Goal: Information Seeking & Learning: Compare options

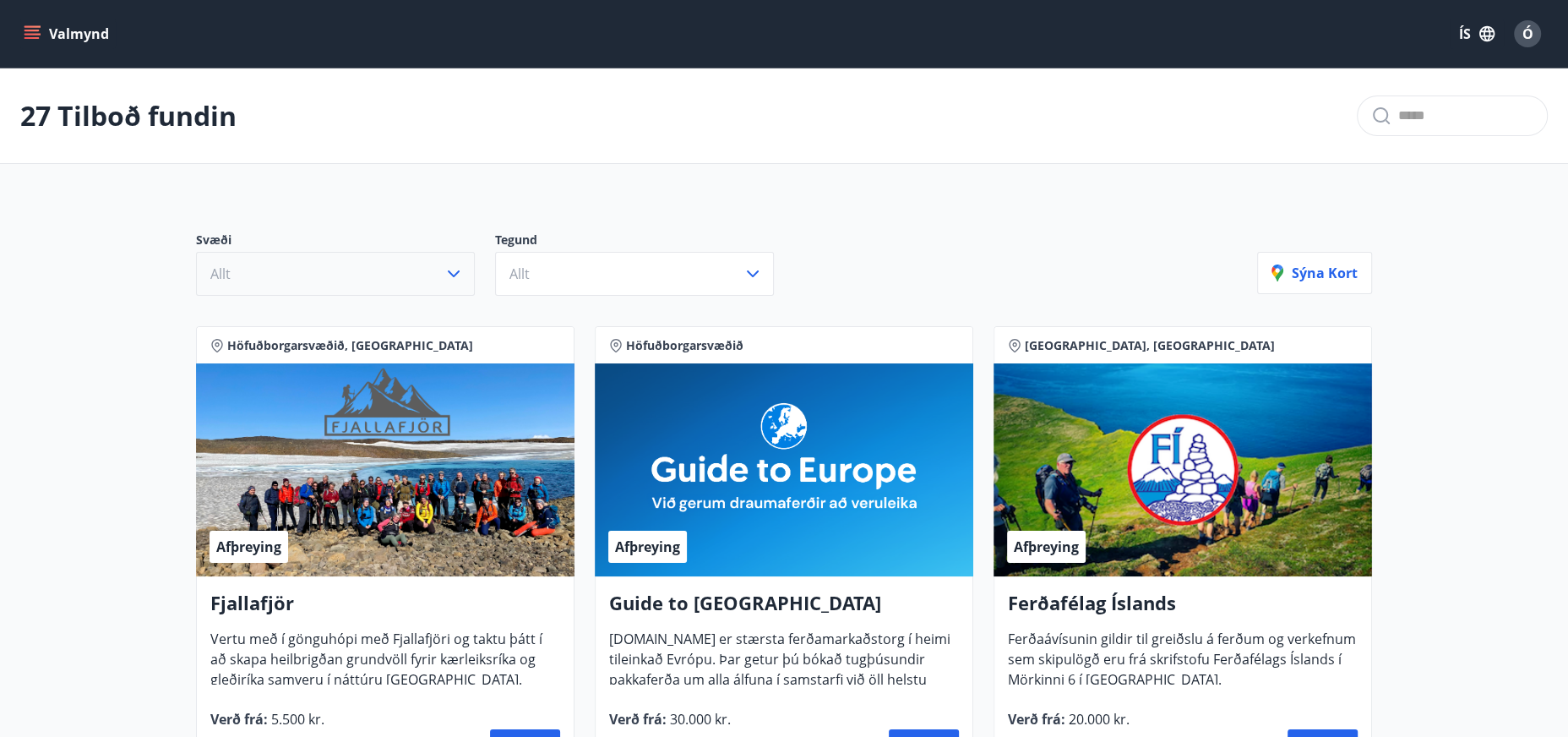
click at [461, 268] on icon "button" at bounding box center [453, 274] width 21 height 21
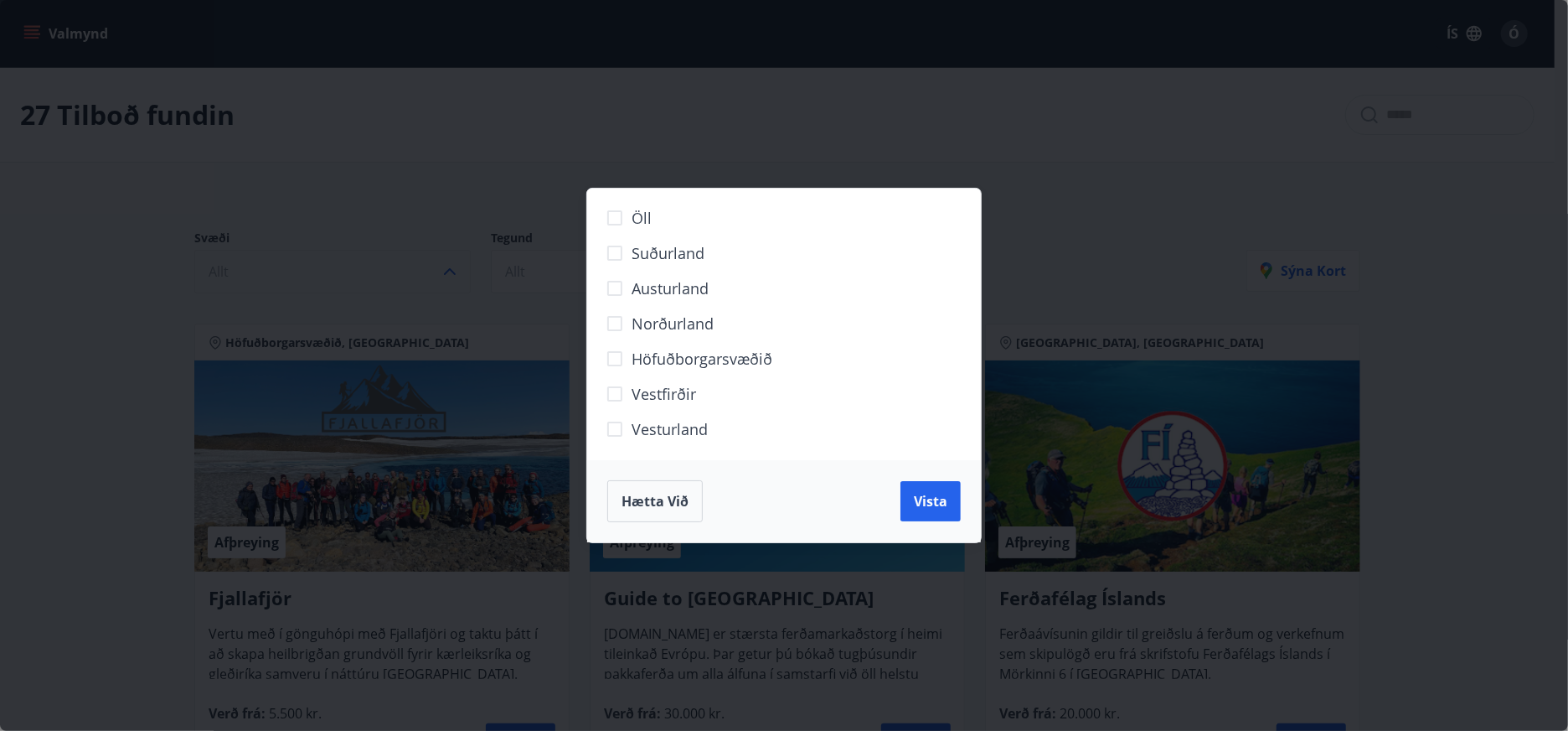
drag, startPoint x: 690, startPoint y: 150, endPoint x: 684, endPoint y: 163, distance: 14.3
click at [690, 150] on div "Öll Suðurland [GEOGRAPHIC_DATA] Norðurland Höfuðborgarsvæðið [GEOGRAPHIC_DATA] …" at bounding box center [784, 366] width 1568 height 731
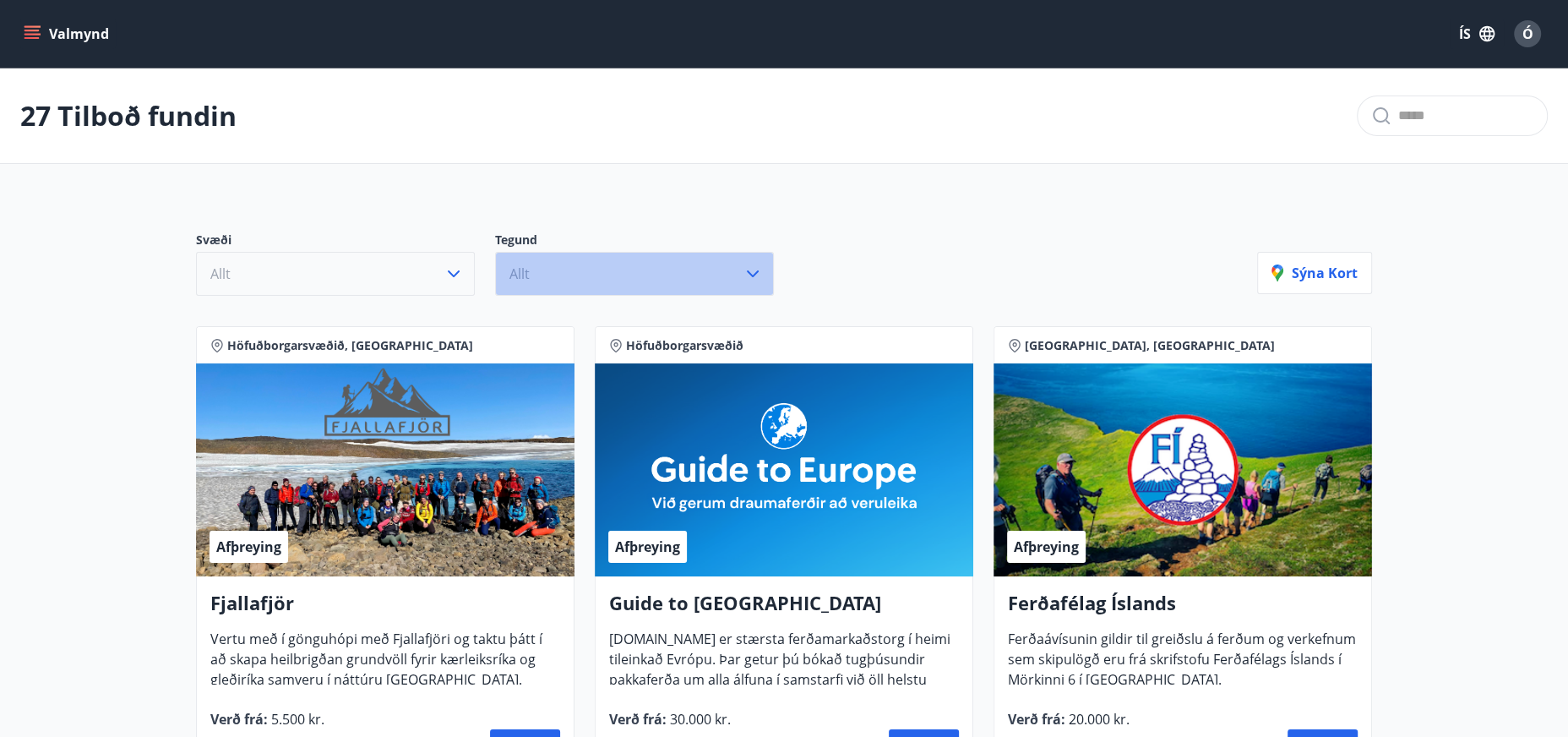
click at [627, 266] on button "Allt" at bounding box center [634, 274] width 279 height 44
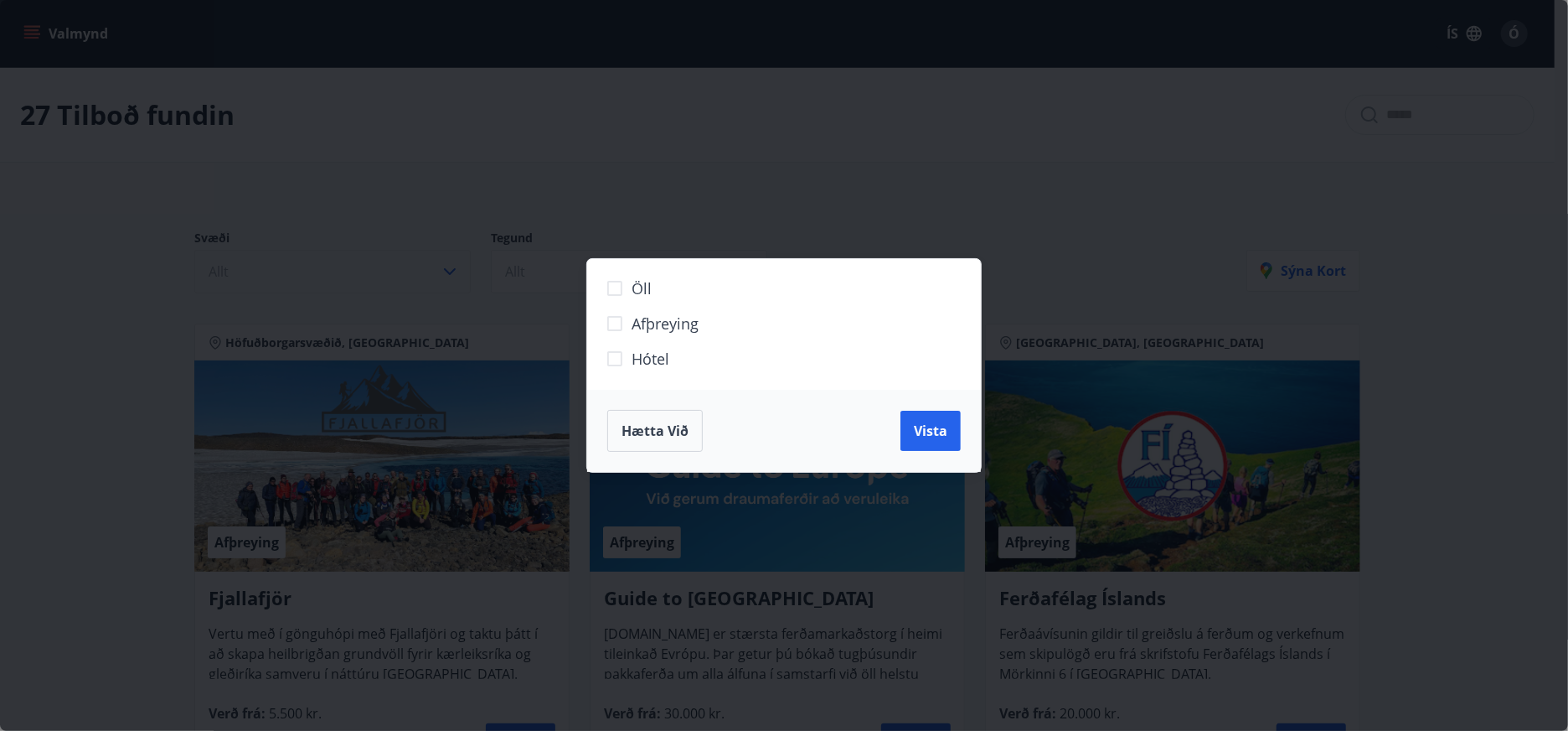
click at [662, 356] on span "Hótel" at bounding box center [651, 359] width 38 height 22
click at [955, 433] on button "Vista" at bounding box center [931, 430] width 61 height 40
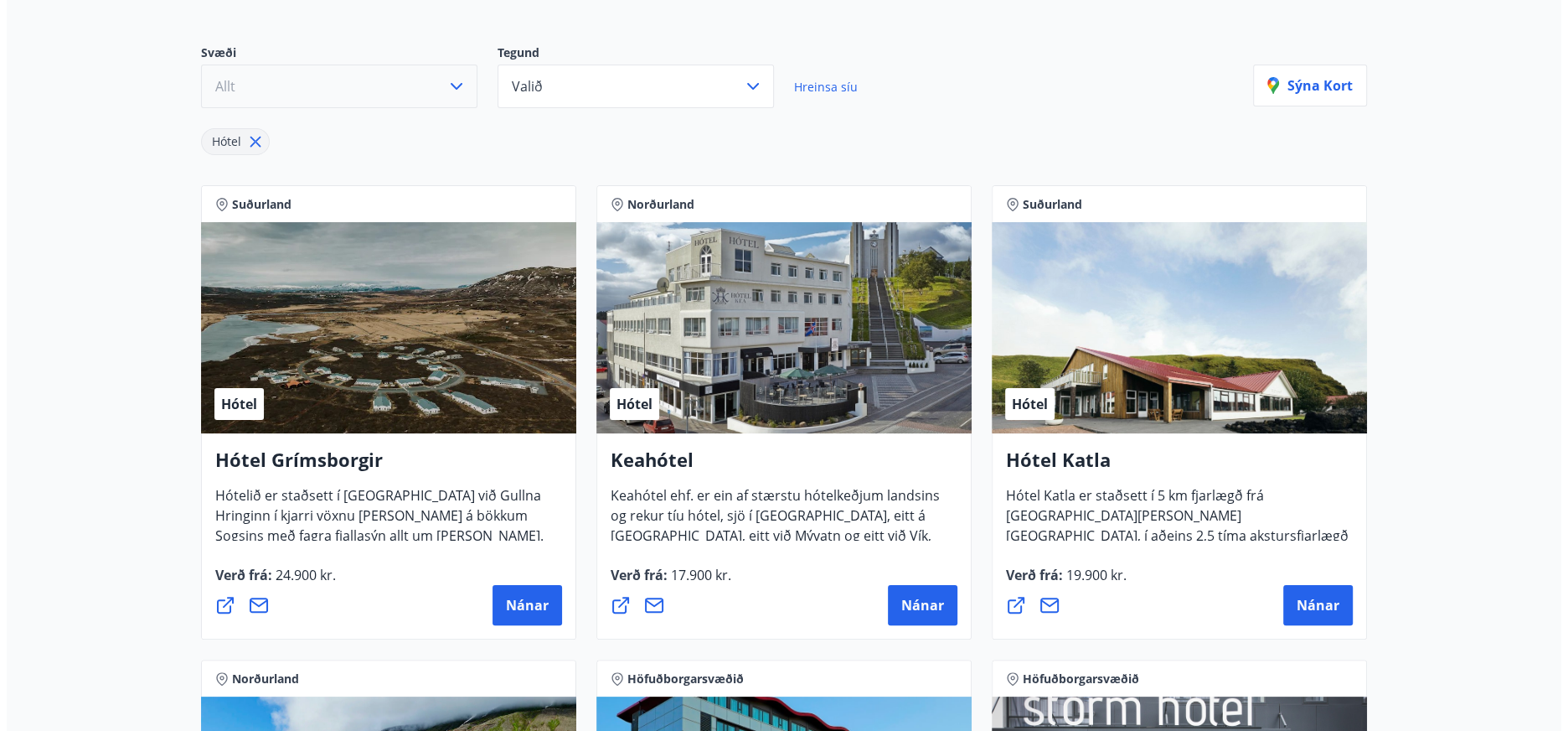
scroll to position [186, 0]
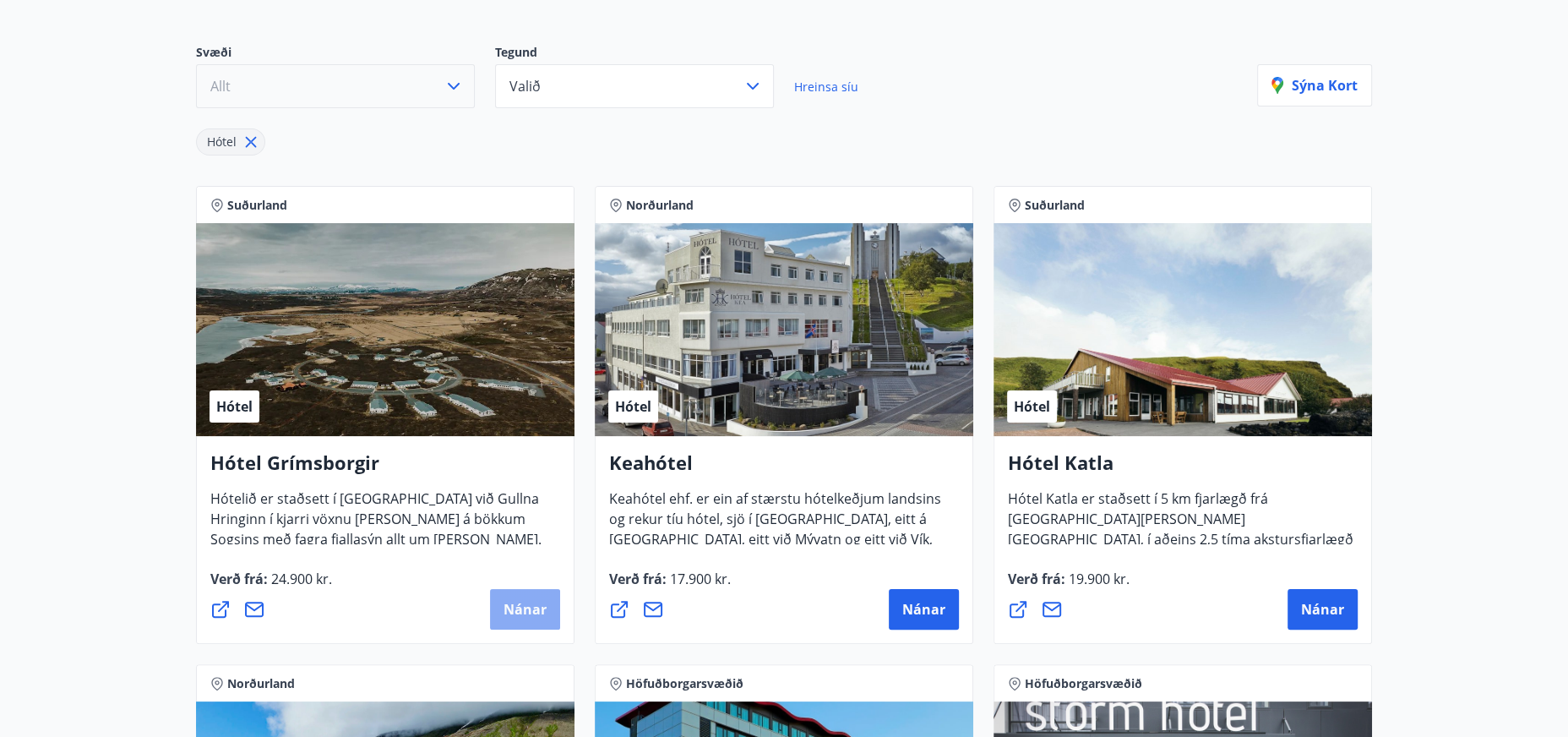
drag, startPoint x: 458, startPoint y: 350, endPoint x: 520, endPoint y: 615, distance: 272.2
drag, startPoint x: 520, startPoint y: 615, endPoint x: 501, endPoint y: 608, distance: 20.2
click at [501, 608] on button "Nánar" at bounding box center [524, 609] width 70 height 40
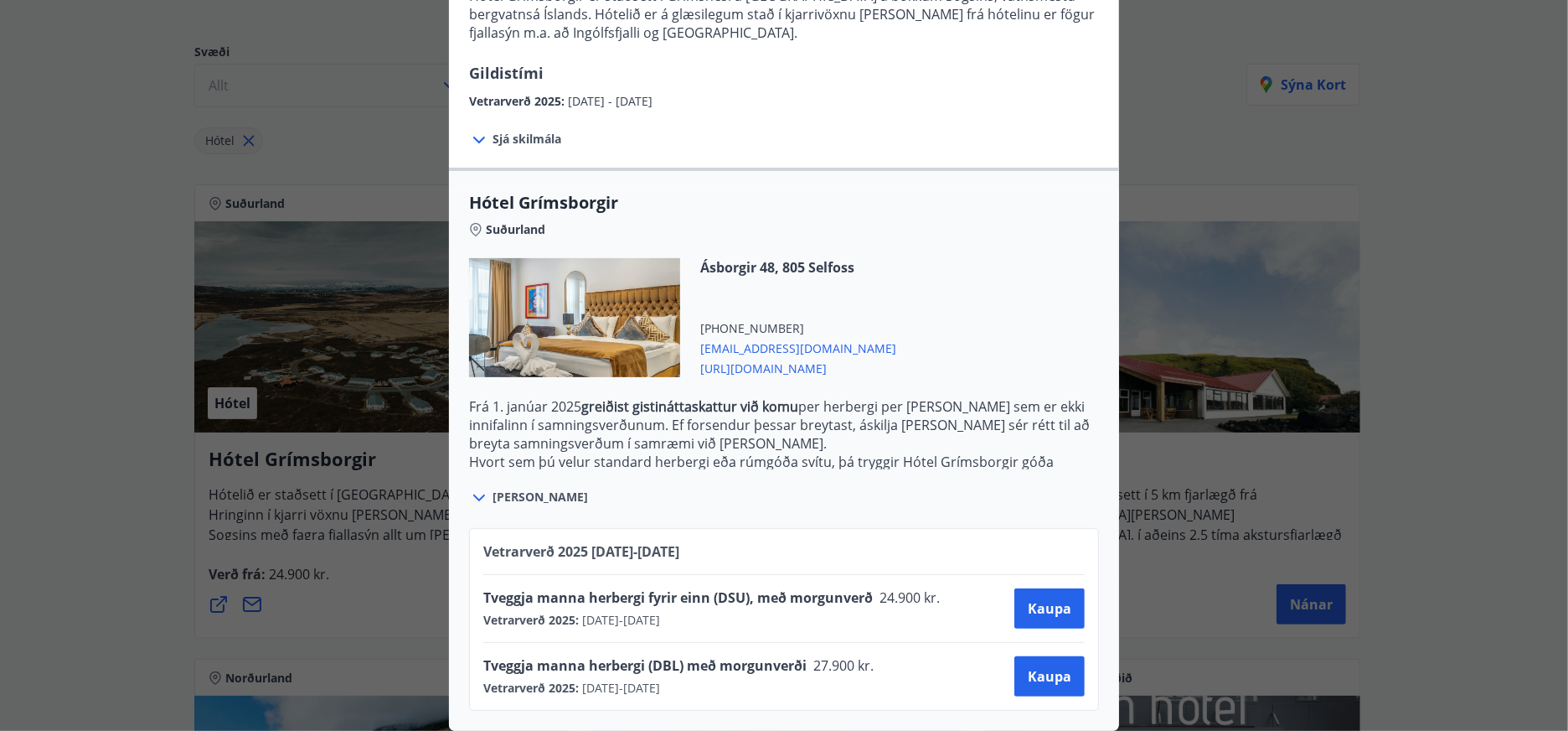
scroll to position [0, 0]
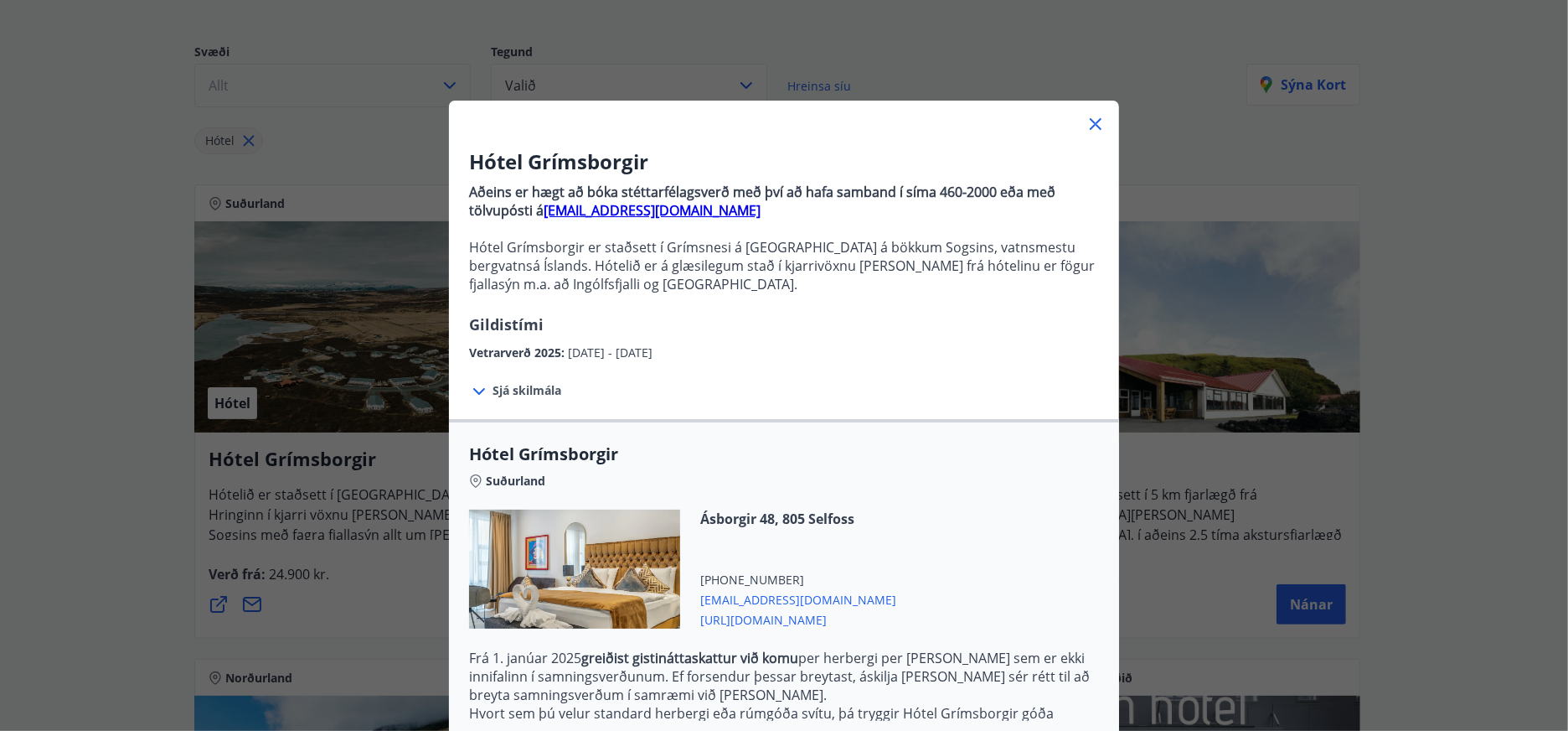
click at [300, 474] on div "Hótel Grímsborgir Aðeins er hægt að bóka stéttarfélagsverð með því að hafa samb…" at bounding box center [784, 366] width 1568 height 731
click at [1085, 128] on icon at bounding box center [1095, 124] width 21 height 21
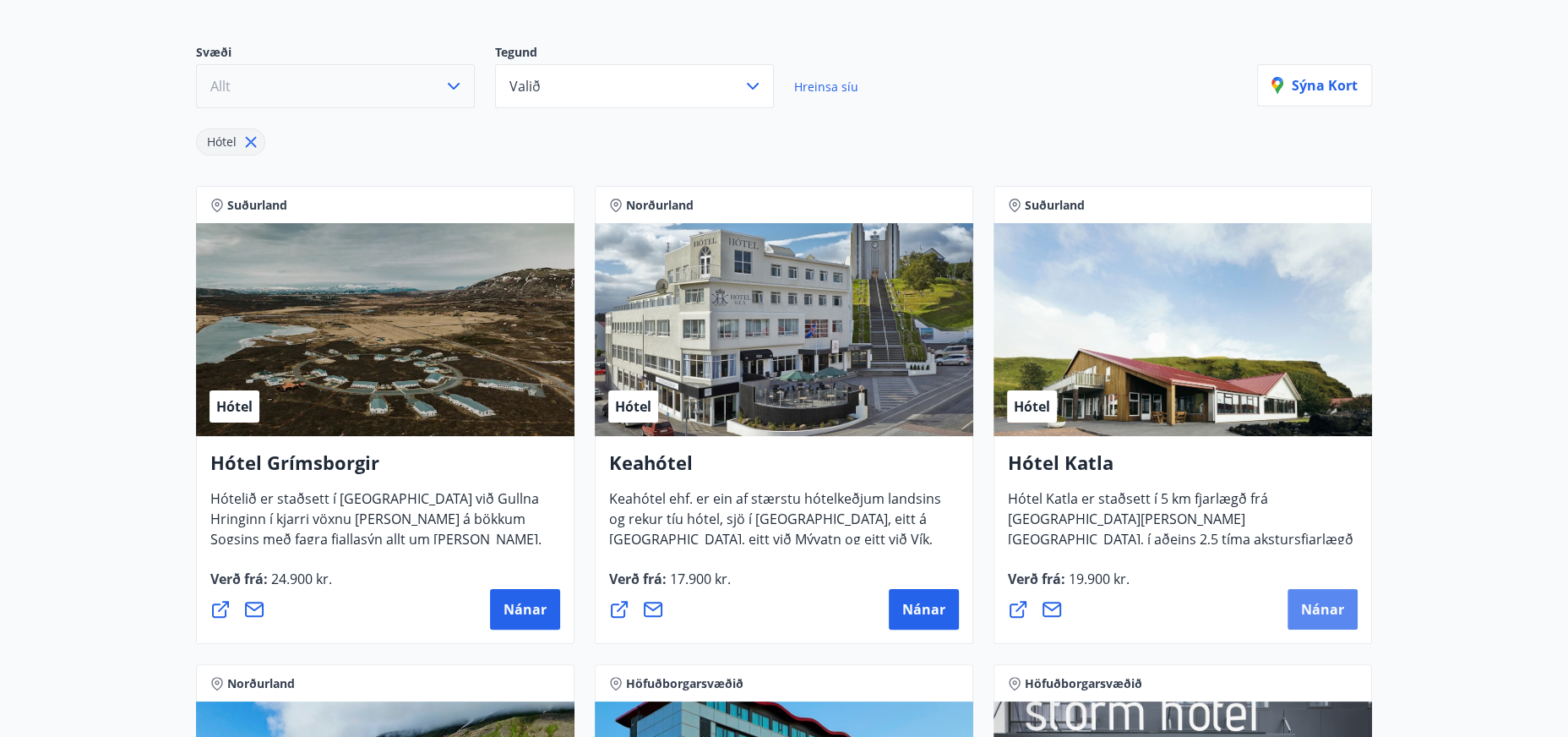
click at [1325, 623] on button "Nánar" at bounding box center [1322, 609] width 70 height 40
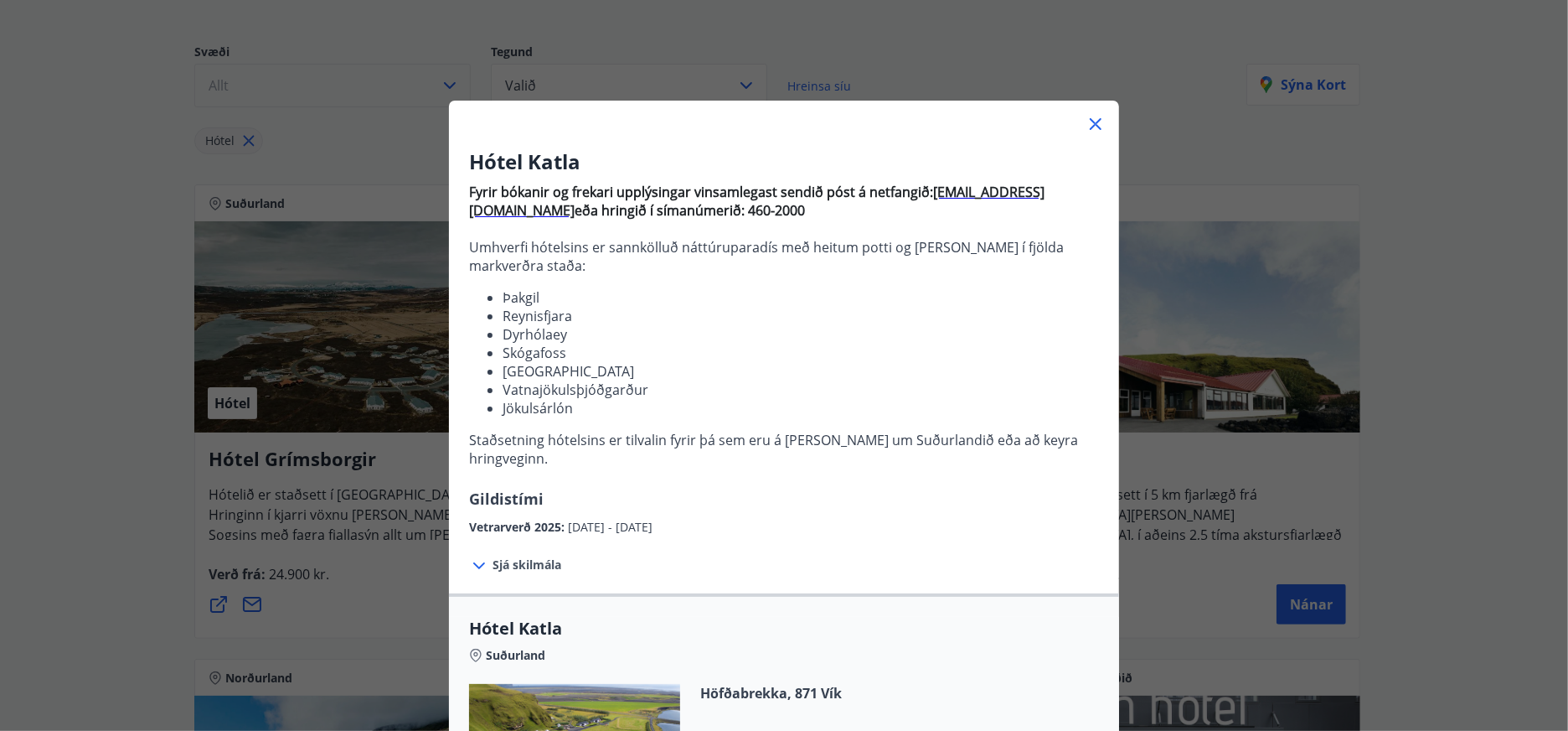
click at [1085, 123] on icon at bounding box center [1095, 124] width 21 height 21
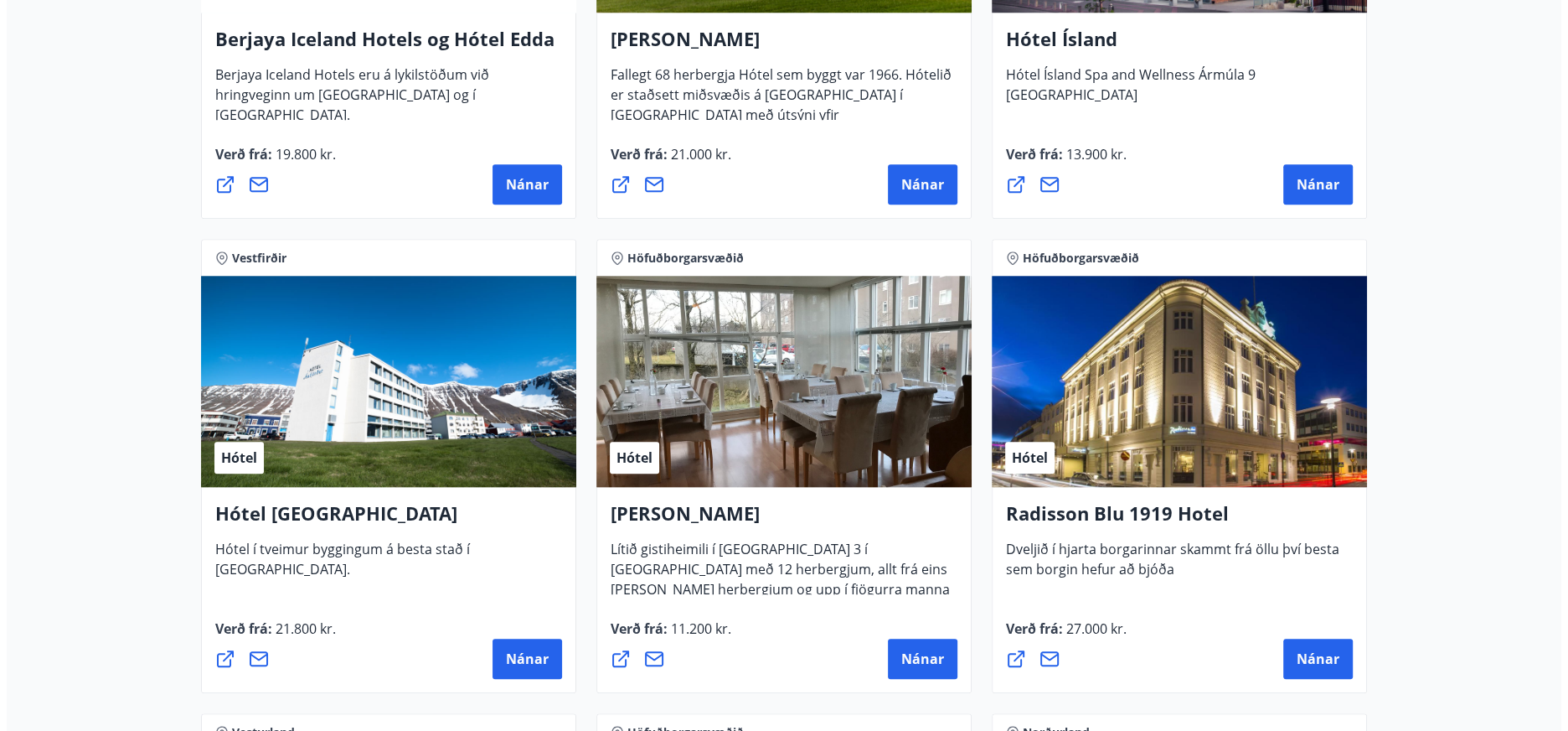
scroll to position [1210, 0]
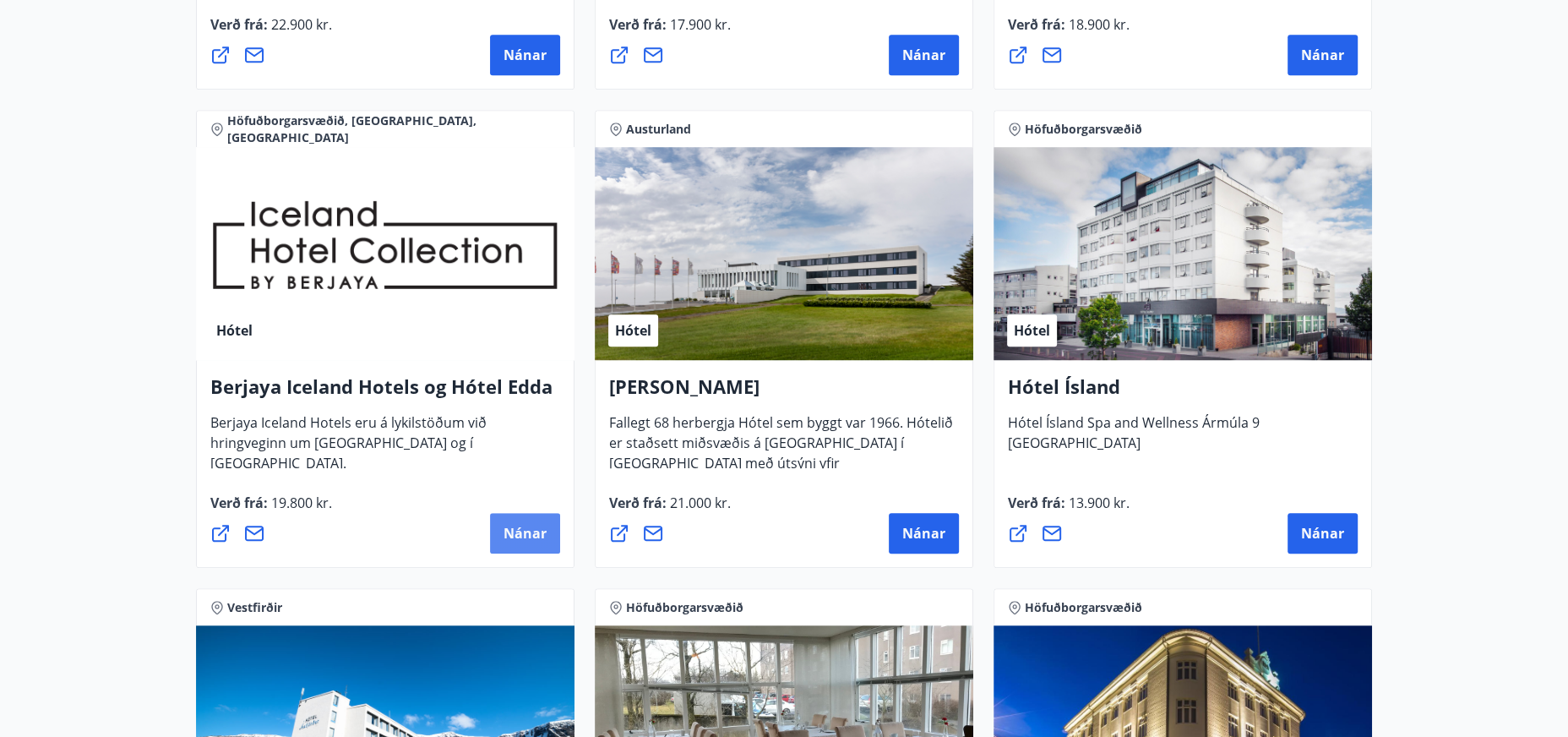
click at [516, 526] on span "Nánar" at bounding box center [525, 533] width 43 height 19
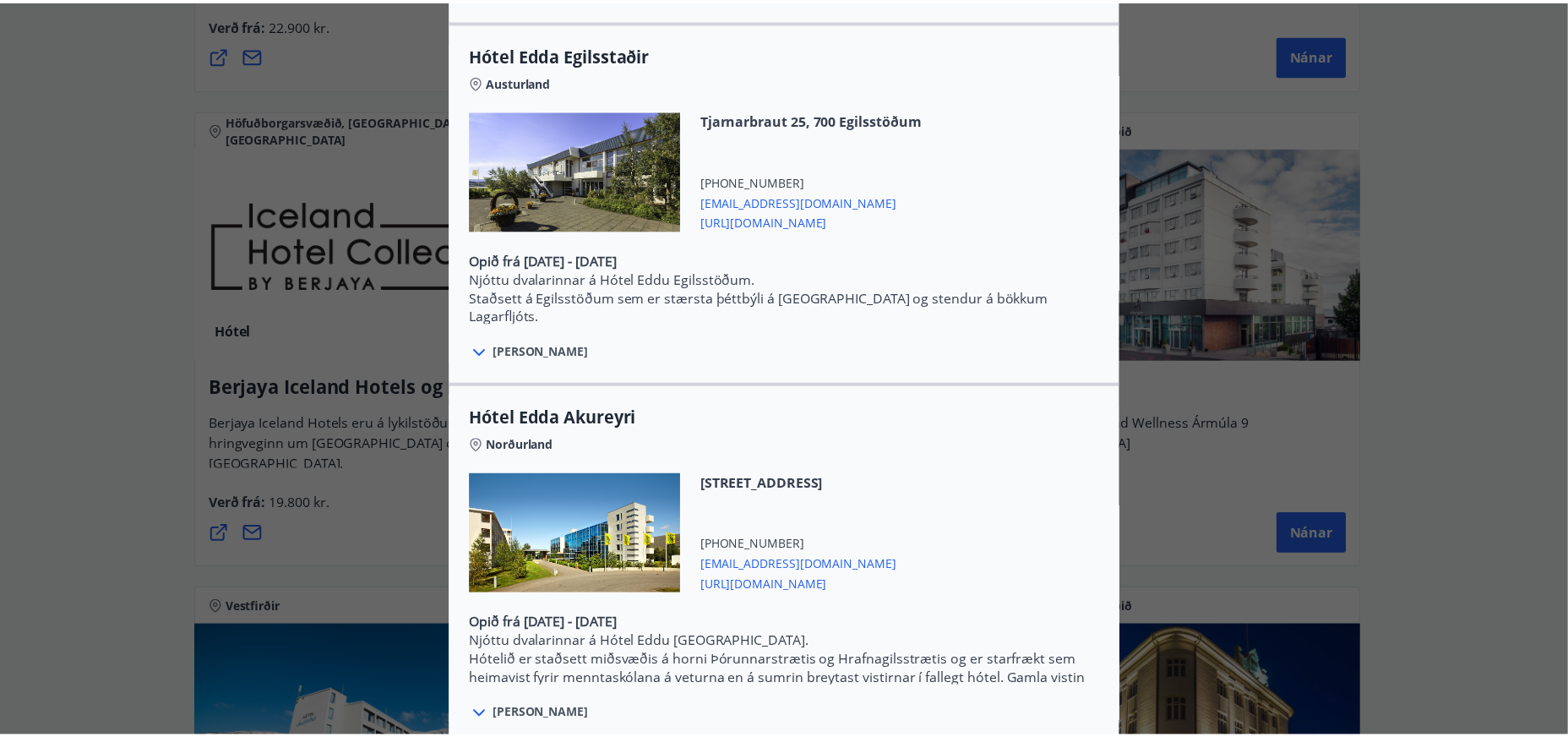
scroll to position [0, 0]
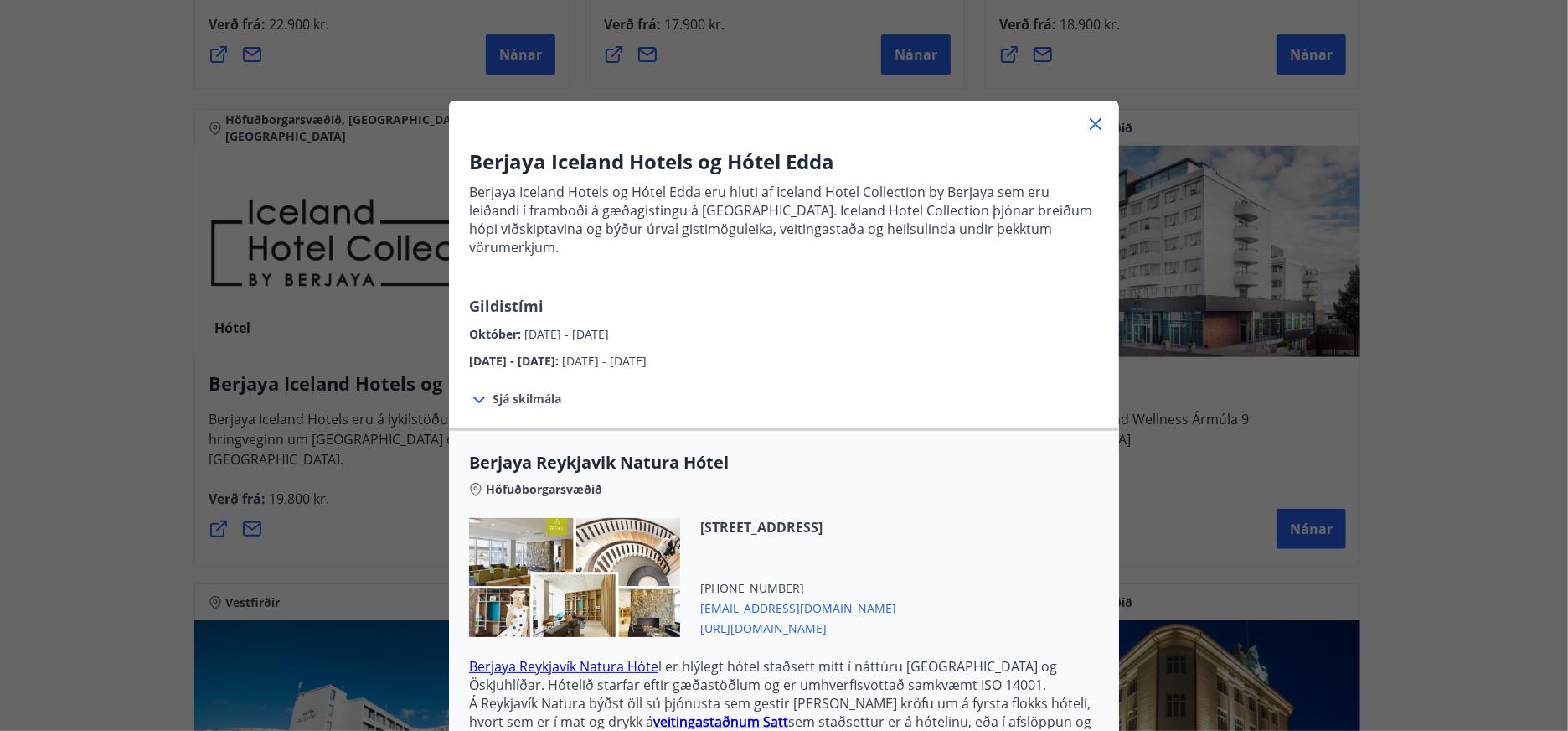
click at [212, 350] on div "Berjaya Iceland Hotels og Hótel Edda Berjaya Iceland Hotels og Hótel Edda eru h…" at bounding box center [784, 366] width 1568 height 731
click at [157, 372] on div "Berjaya Iceland Hotels og Hótel Edda Berjaya Iceland Hotels og Hótel Edda eru h…" at bounding box center [784, 366] width 1568 height 731
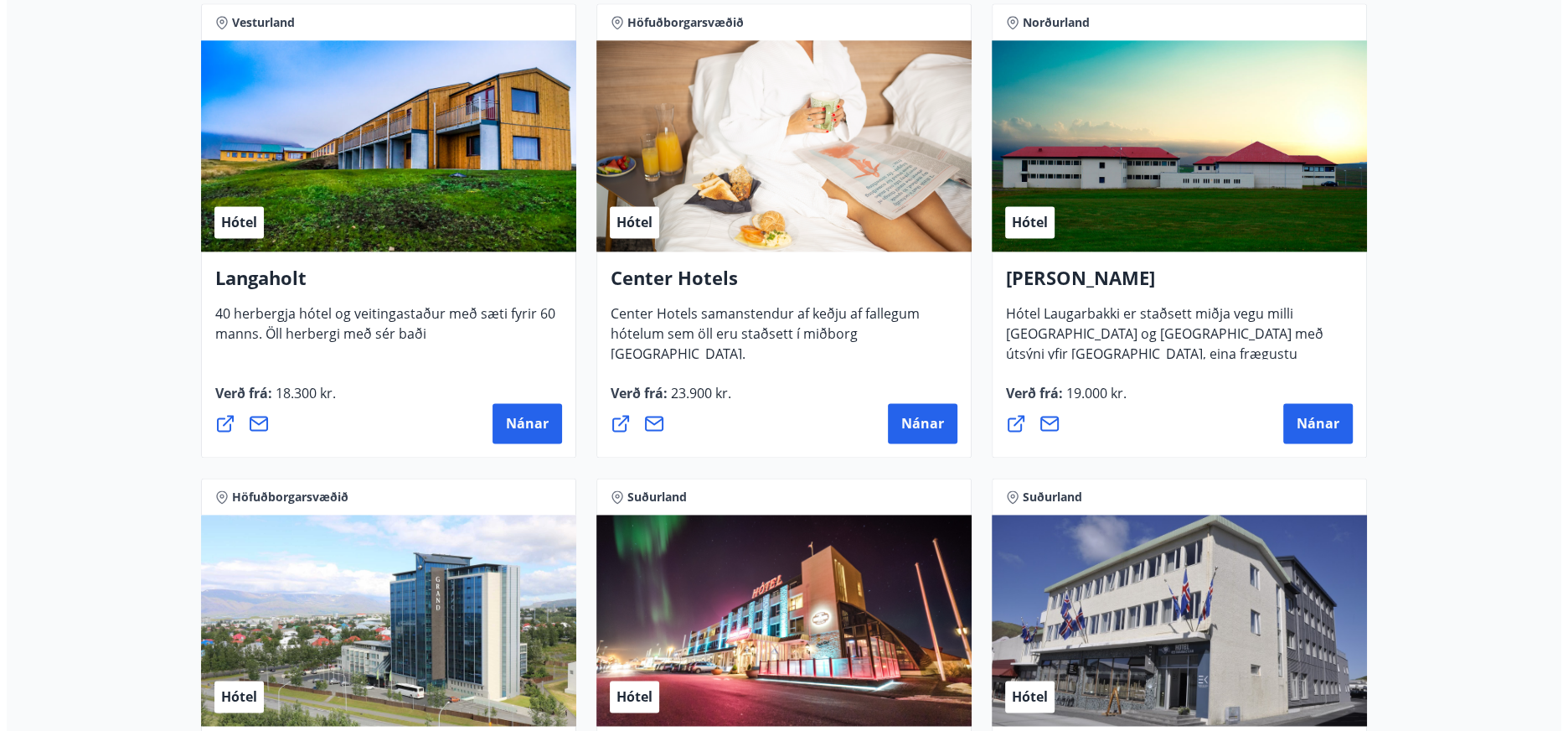
scroll to position [2234, 0]
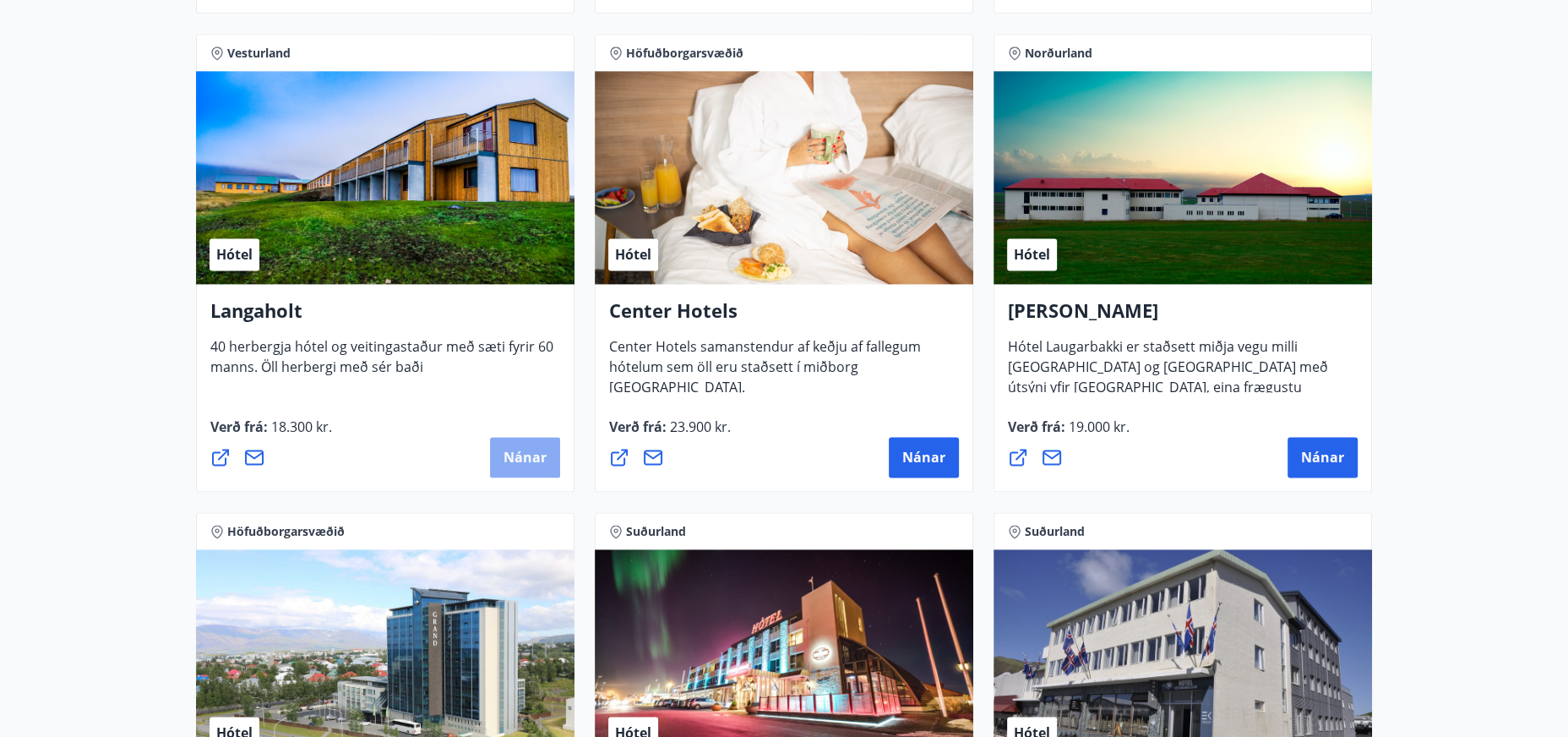
click at [531, 456] on span "Nánar" at bounding box center [525, 457] width 43 height 19
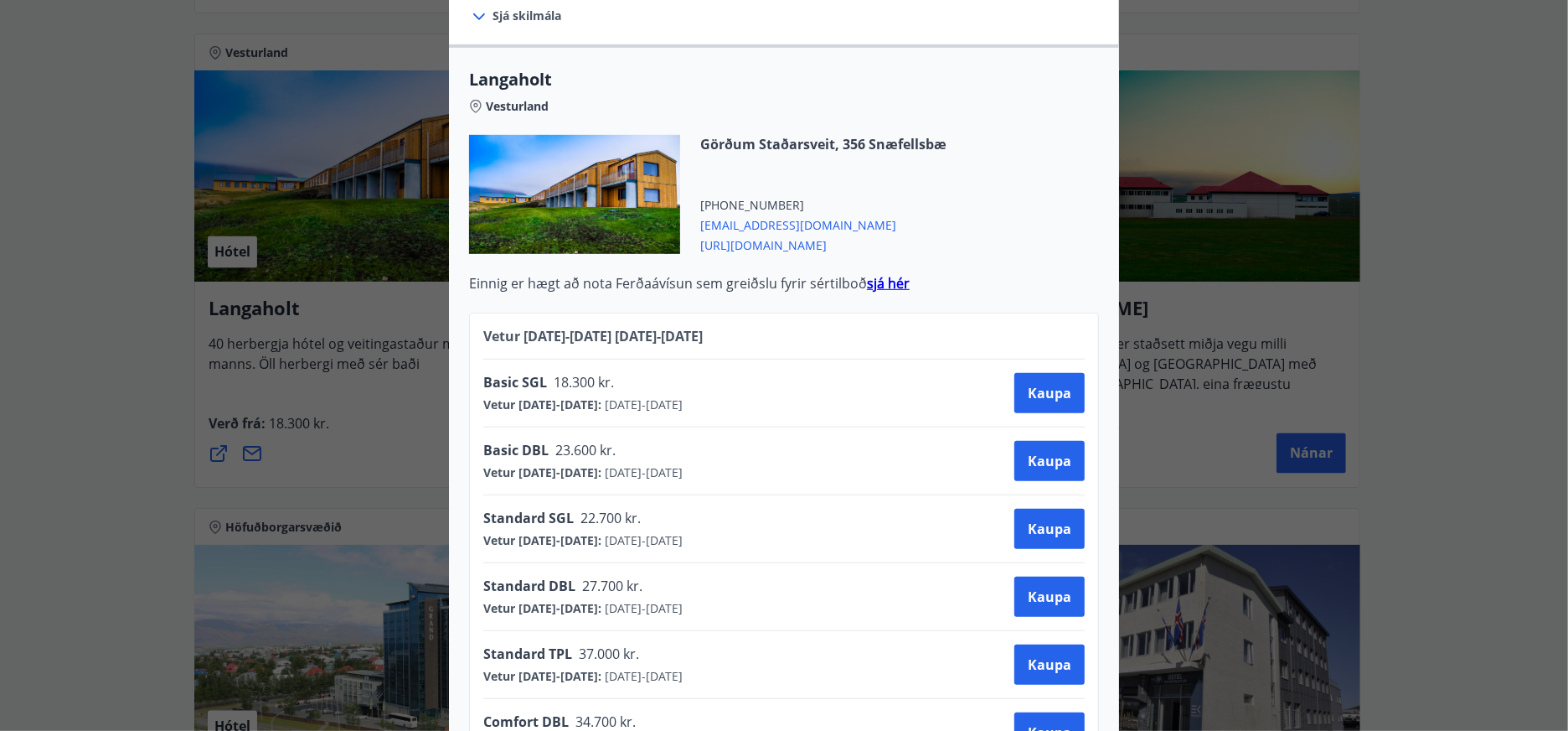
scroll to position [733, 0]
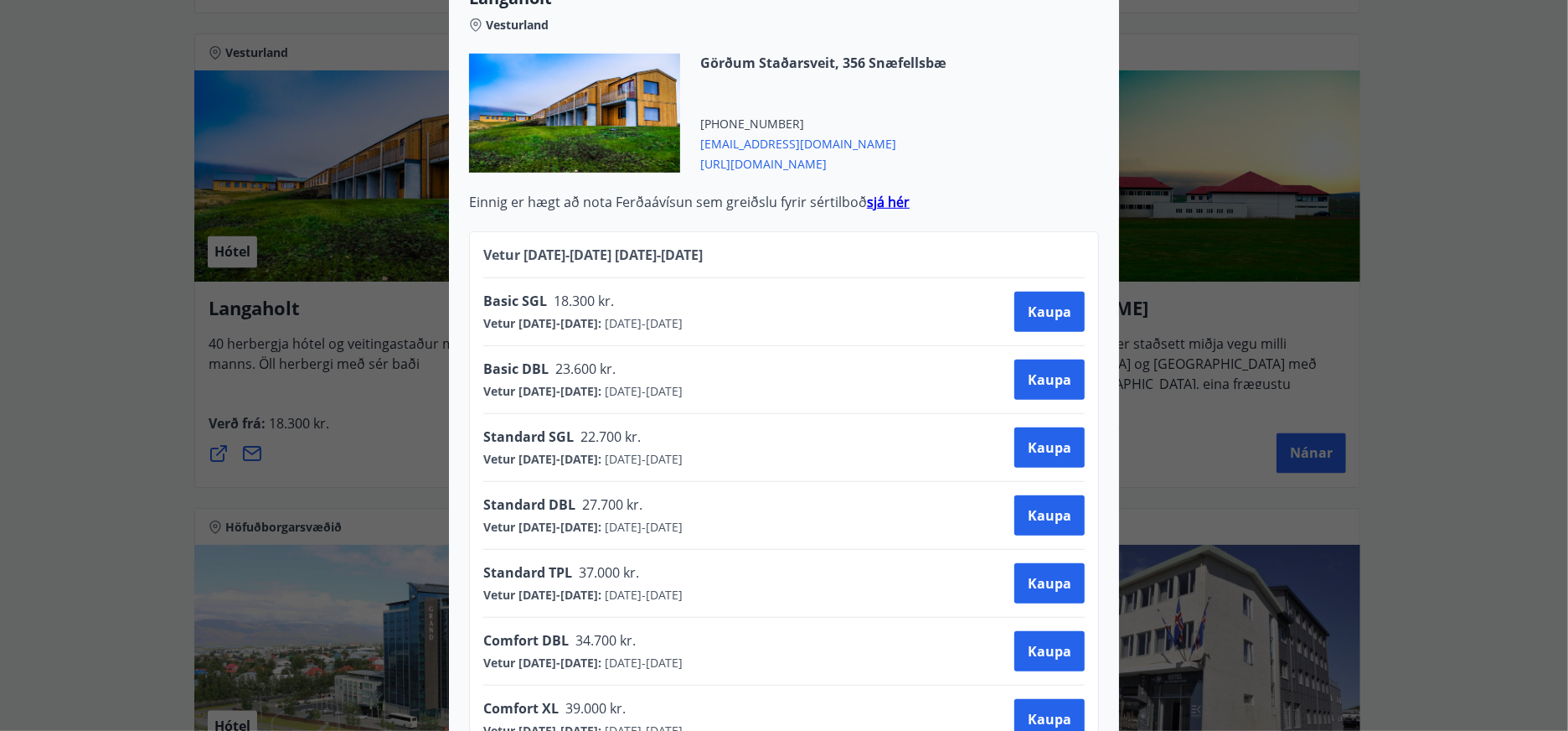
click at [1493, 297] on div "Langaholt Gistihúsið [GEOGRAPHIC_DATA] er búið 40 herbergjum, öllum með sér bað…" at bounding box center [784, 366] width 1568 height 731
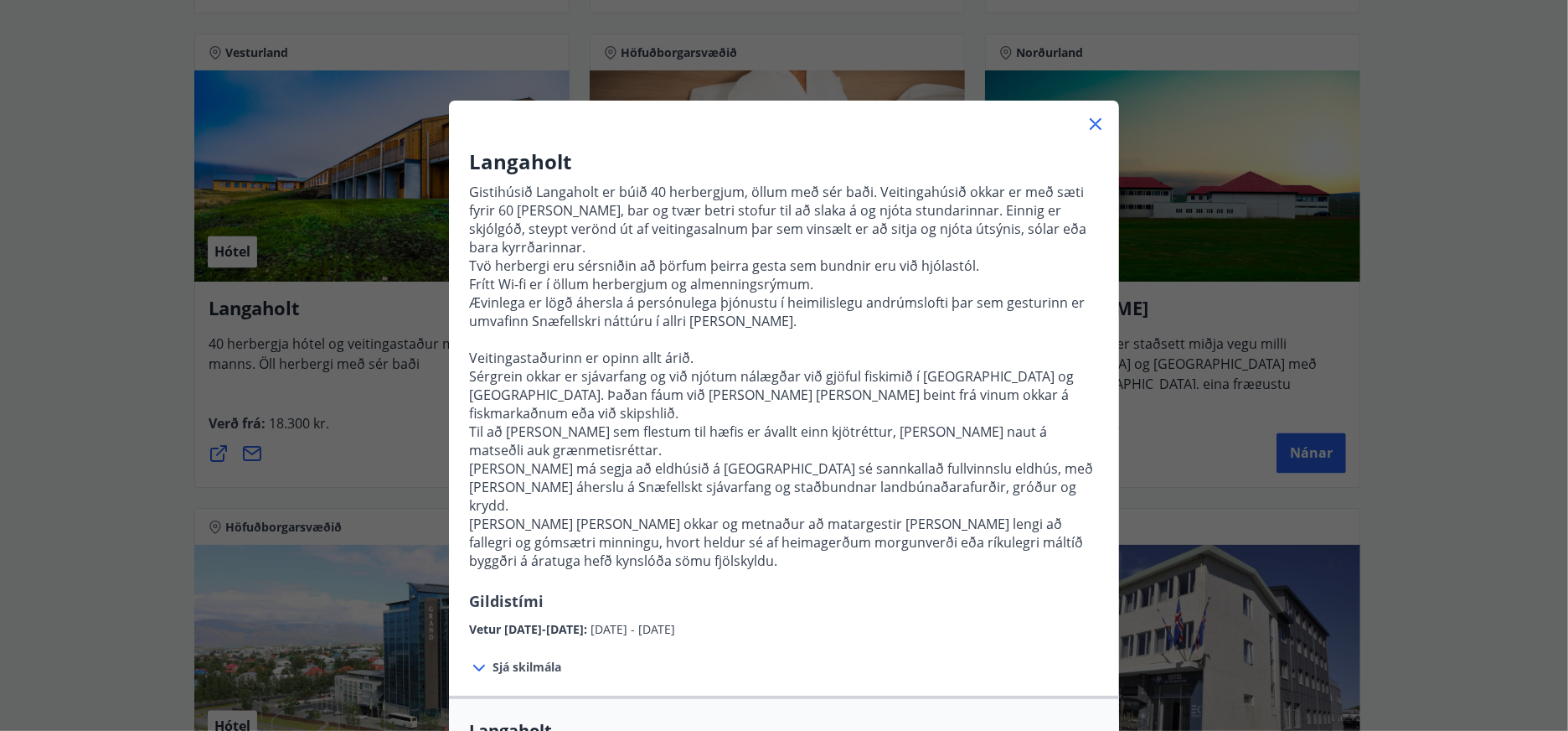
click at [1093, 127] on icon at bounding box center [1095, 124] width 21 height 21
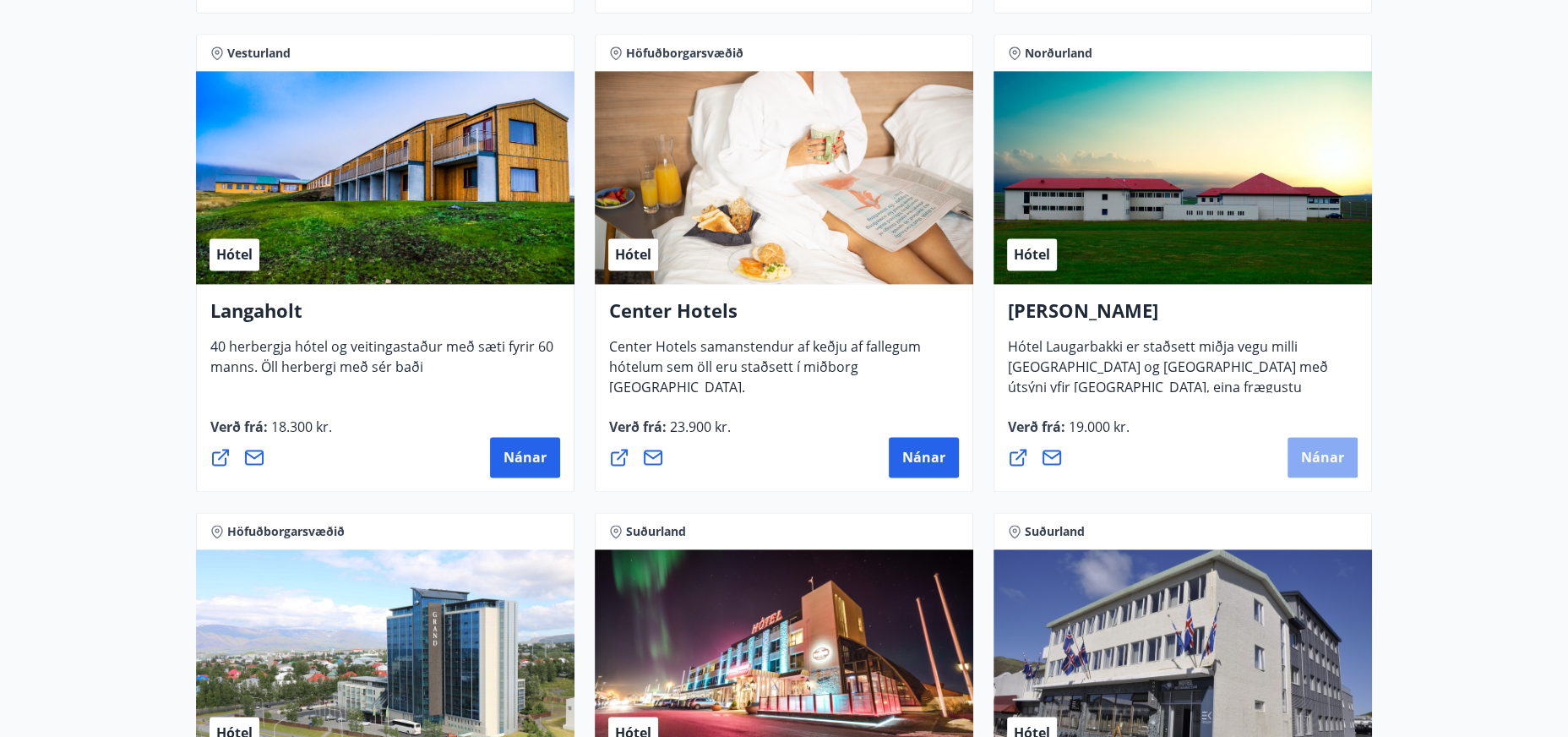
click at [1311, 456] on span "Nánar" at bounding box center [1323, 457] width 43 height 19
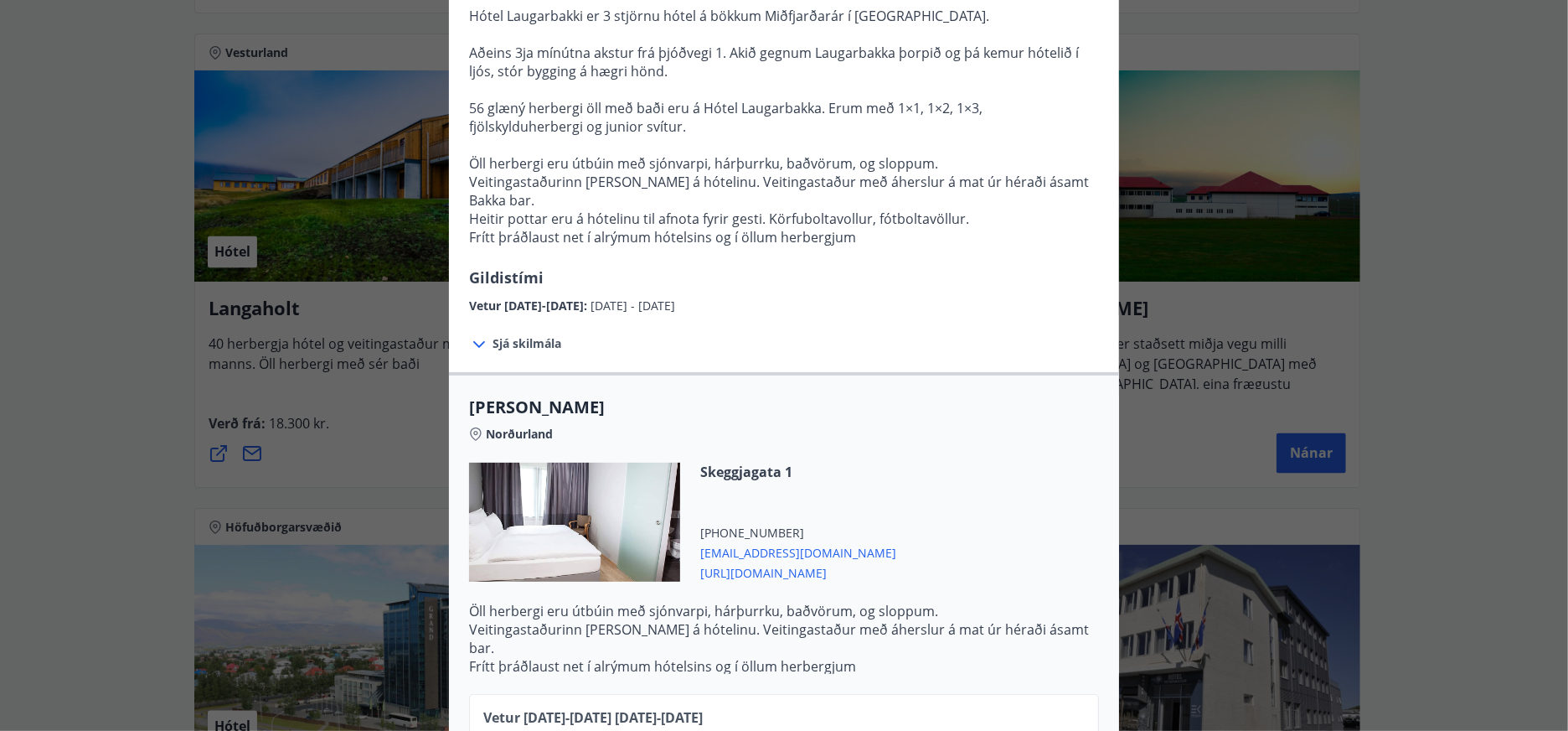
scroll to position [83, 0]
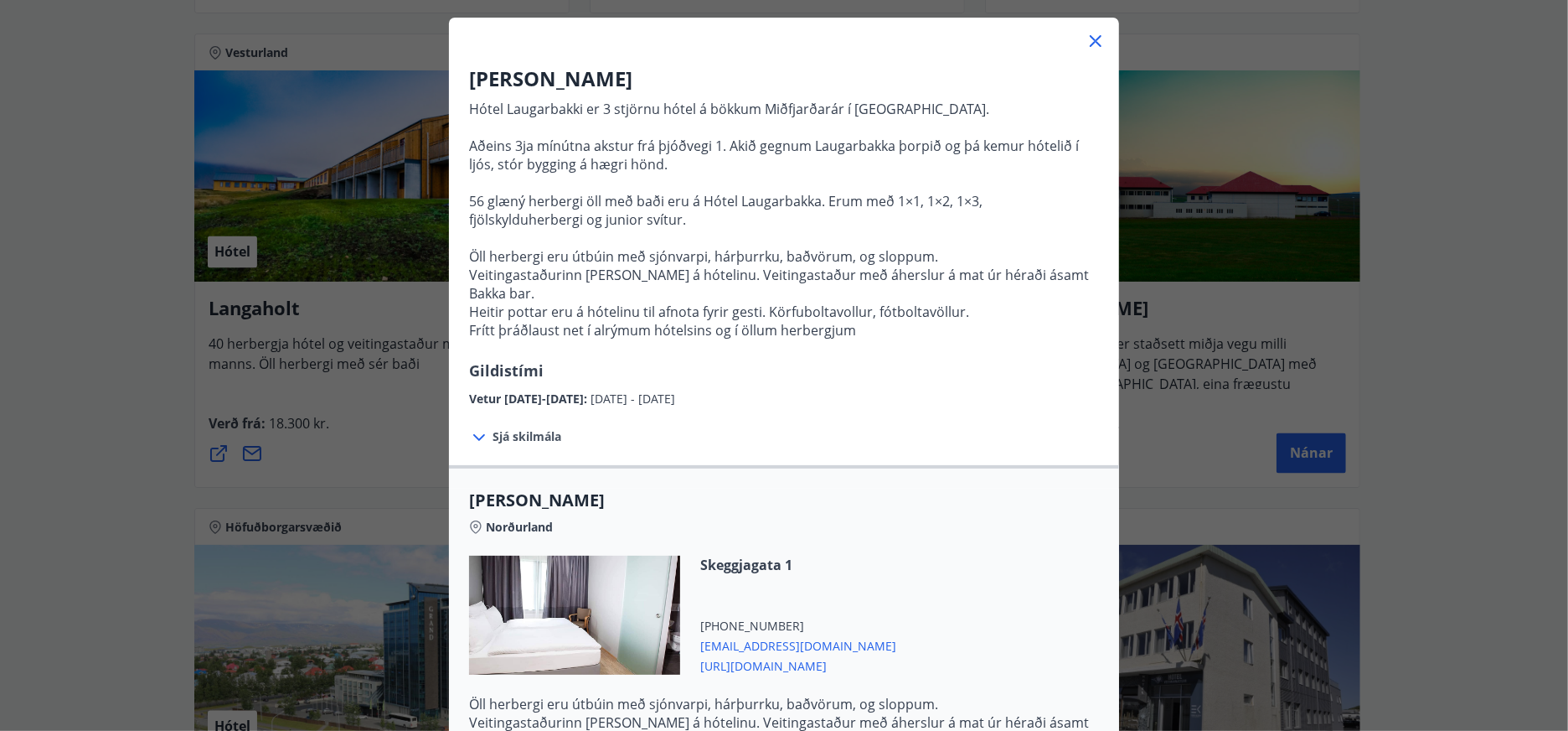
click at [482, 427] on icon at bounding box center [479, 437] width 21 height 21
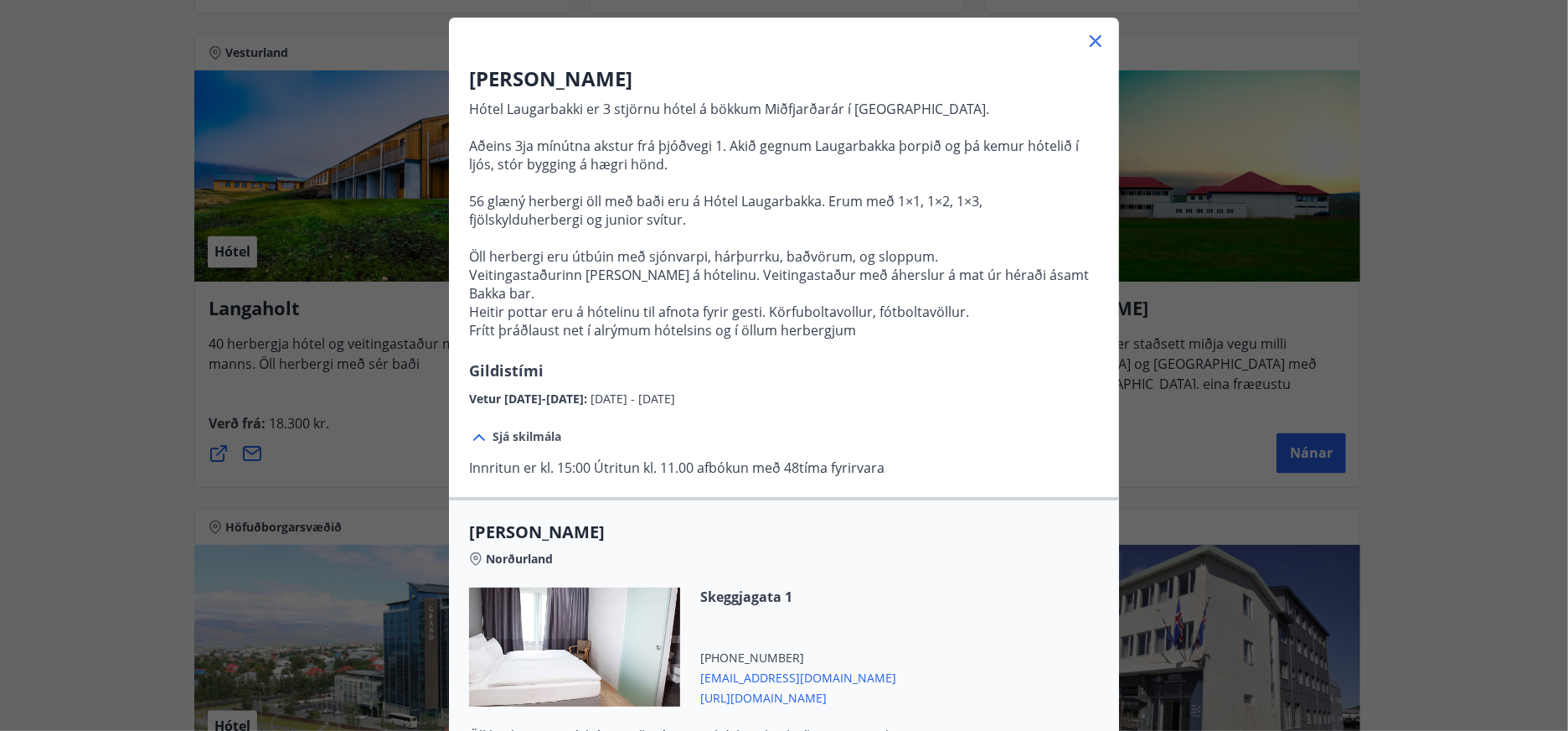
click at [473, 427] on icon at bounding box center [479, 437] width 21 height 21
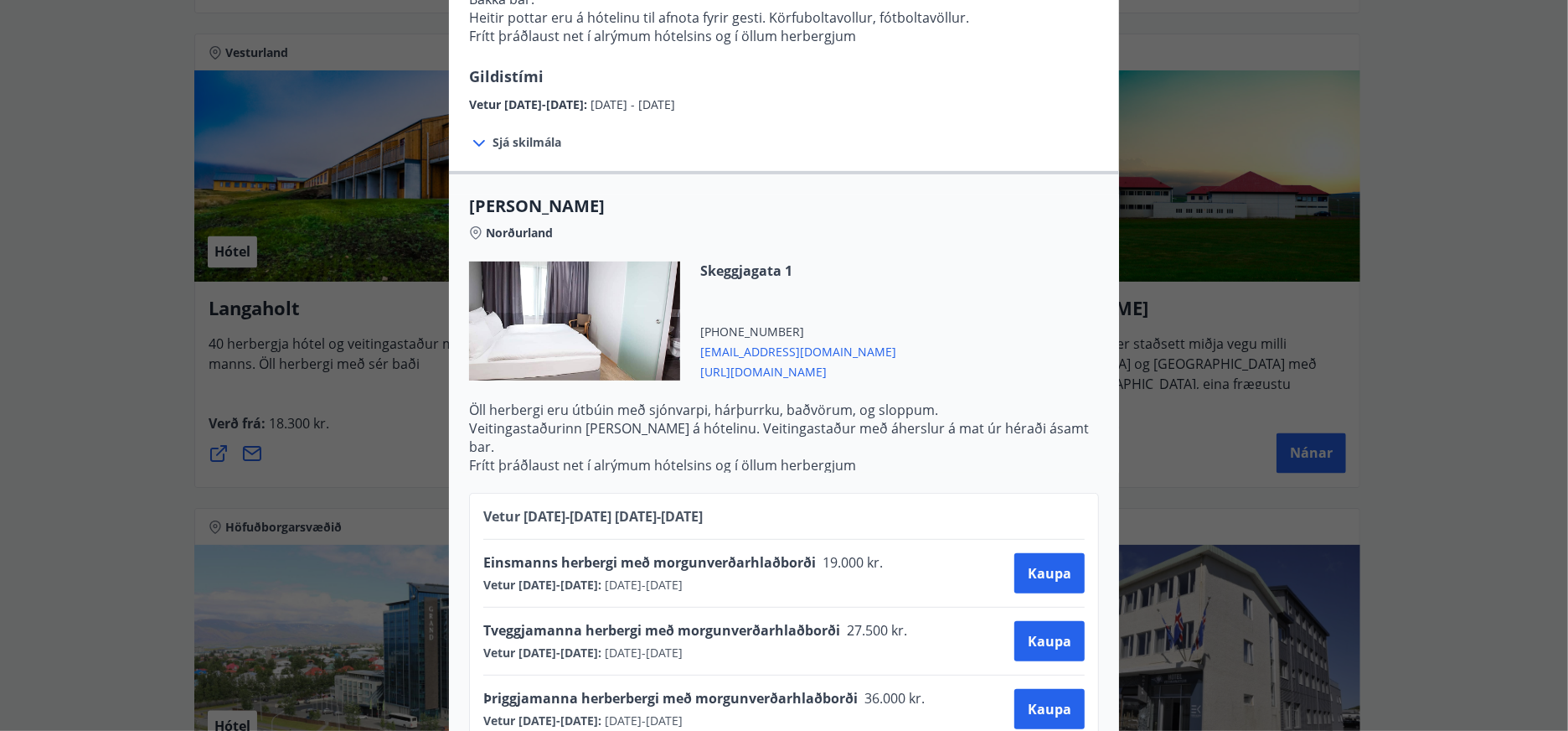
scroll to position [455, 0]
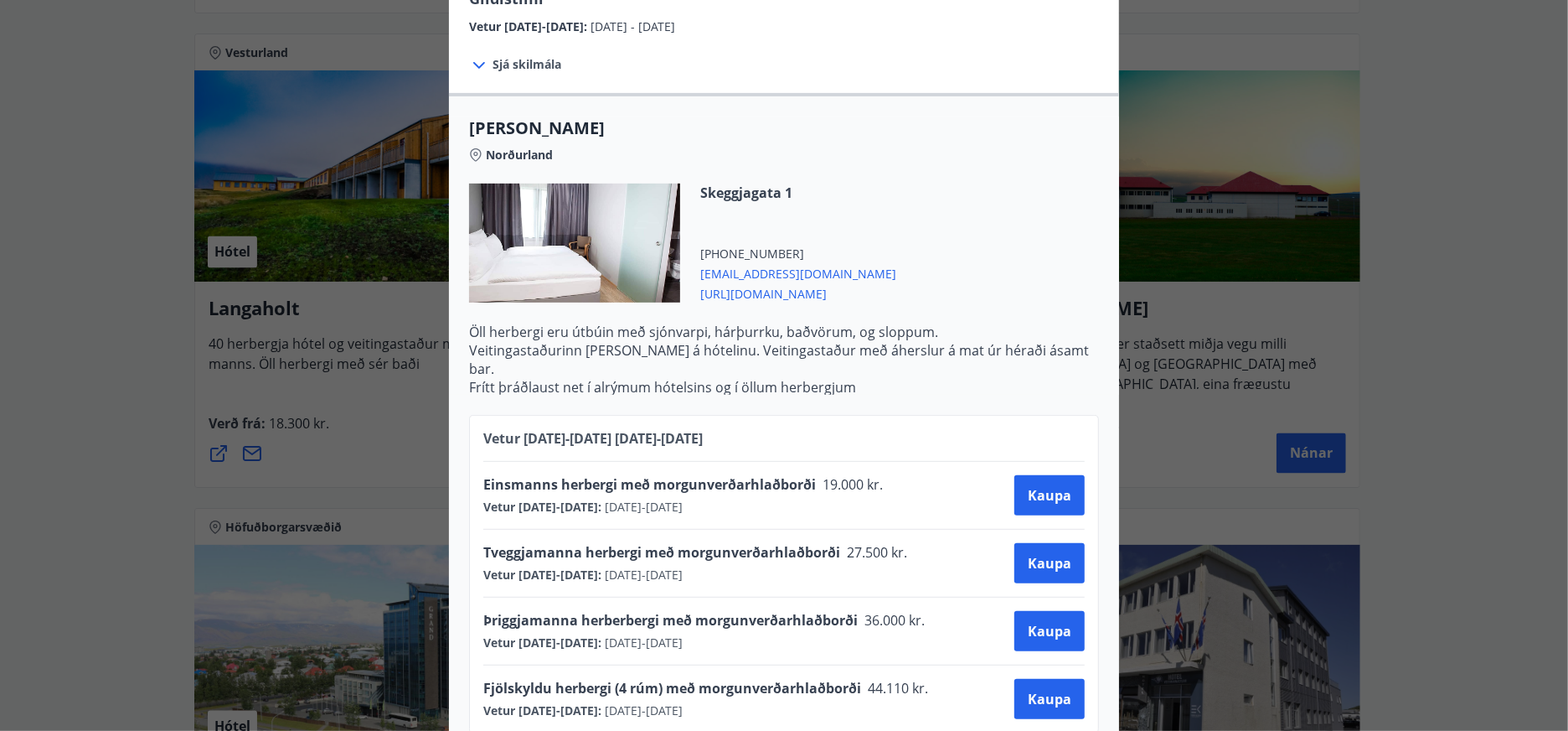
click at [1451, 409] on div "Hótel Laugarbakki Hótel Laugarbakki er 3 stjörnu hótel á bökkum Miðfjarðarár í …" at bounding box center [784, 366] width 1568 height 731
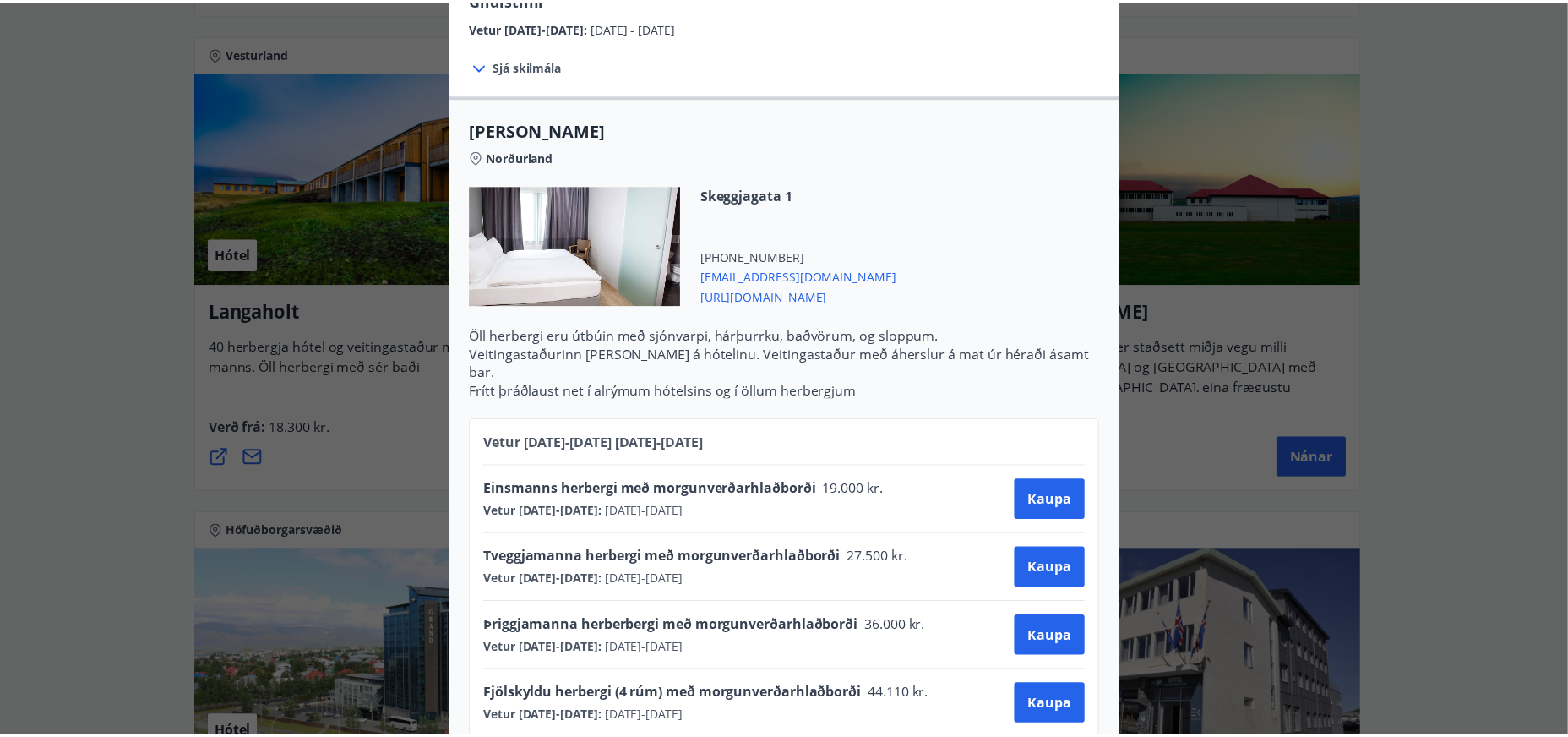
scroll to position [0, 0]
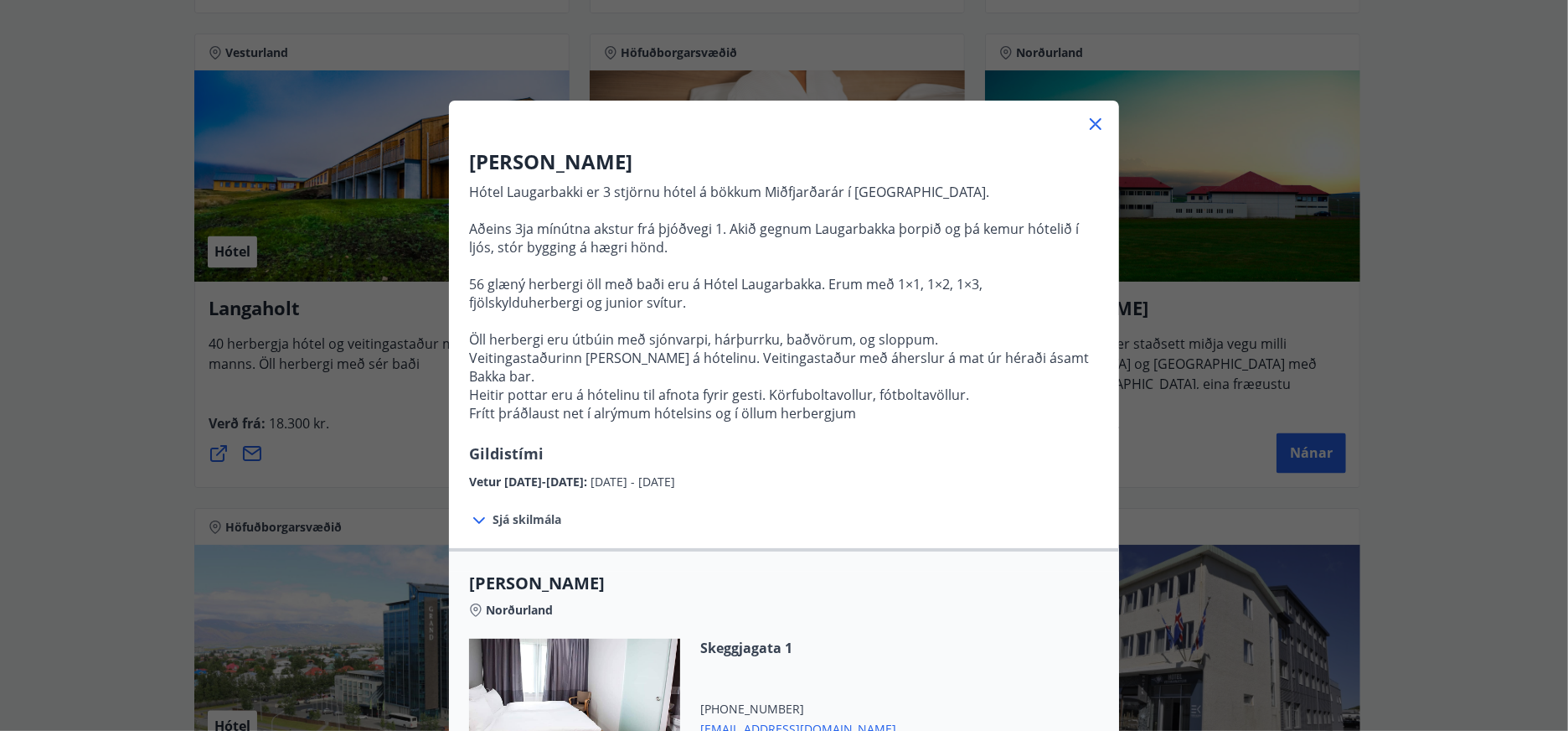
click at [1087, 126] on icon at bounding box center [1095, 124] width 21 height 21
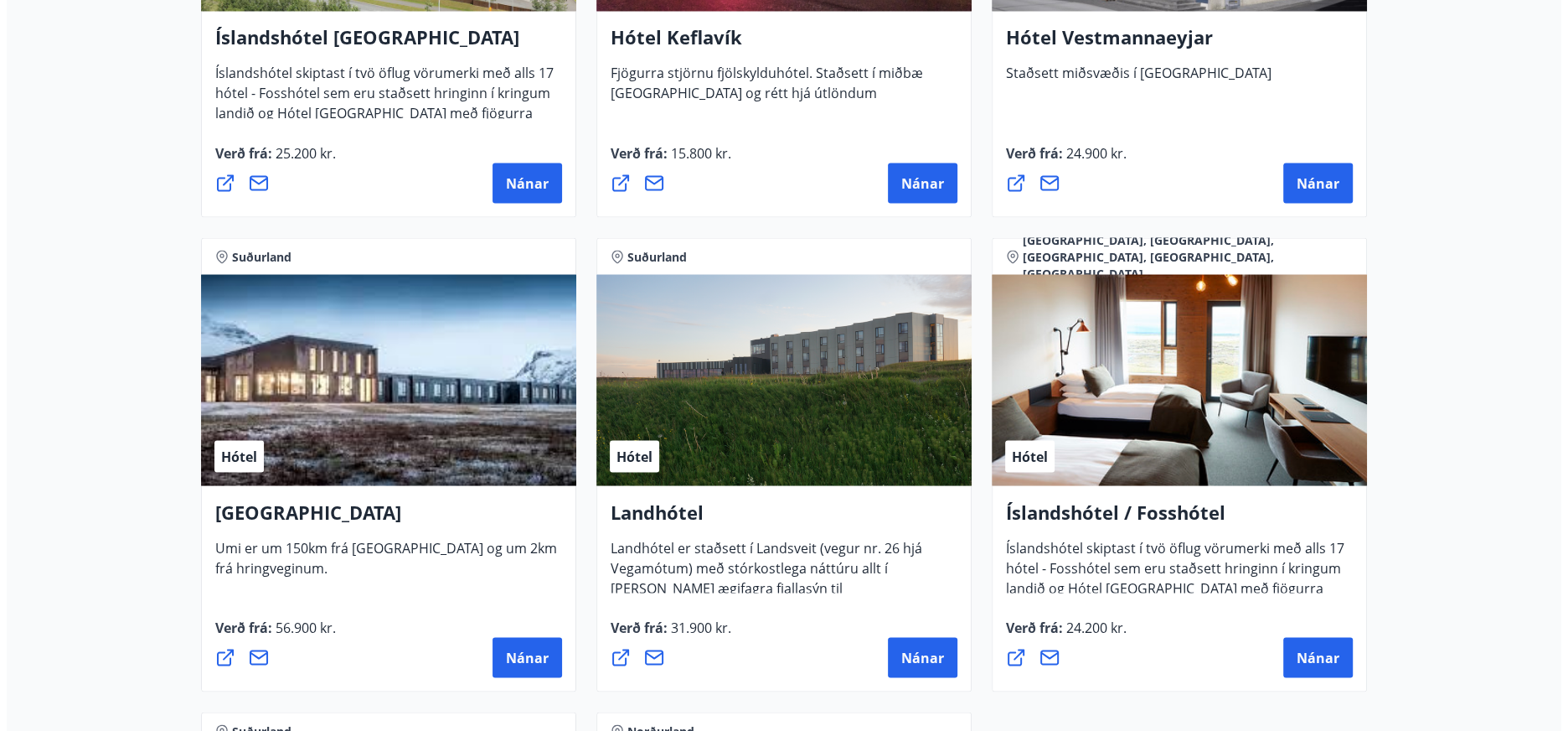
scroll to position [3073, 0]
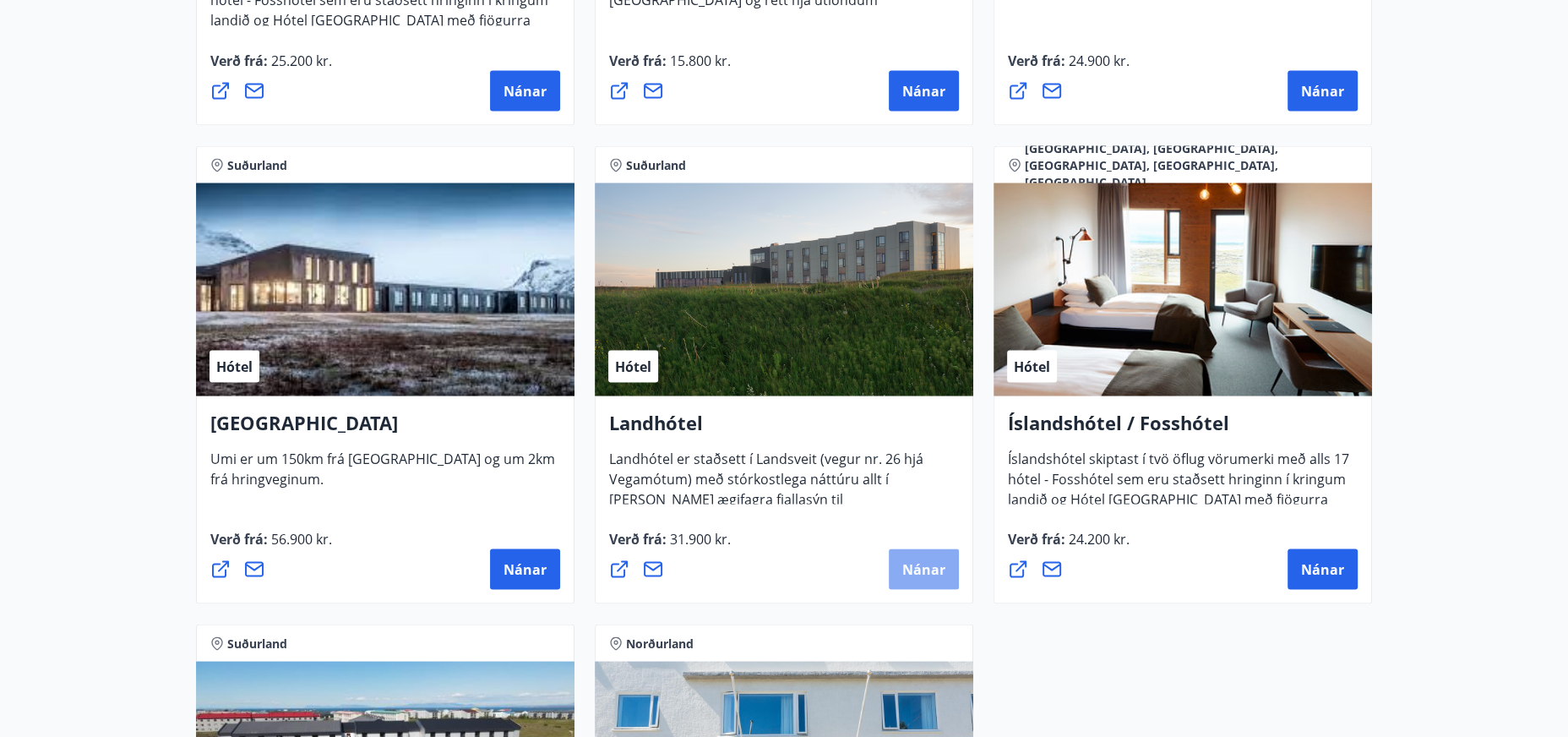
click at [917, 573] on span "Nánar" at bounding box center [924, 569] width 43 height 19
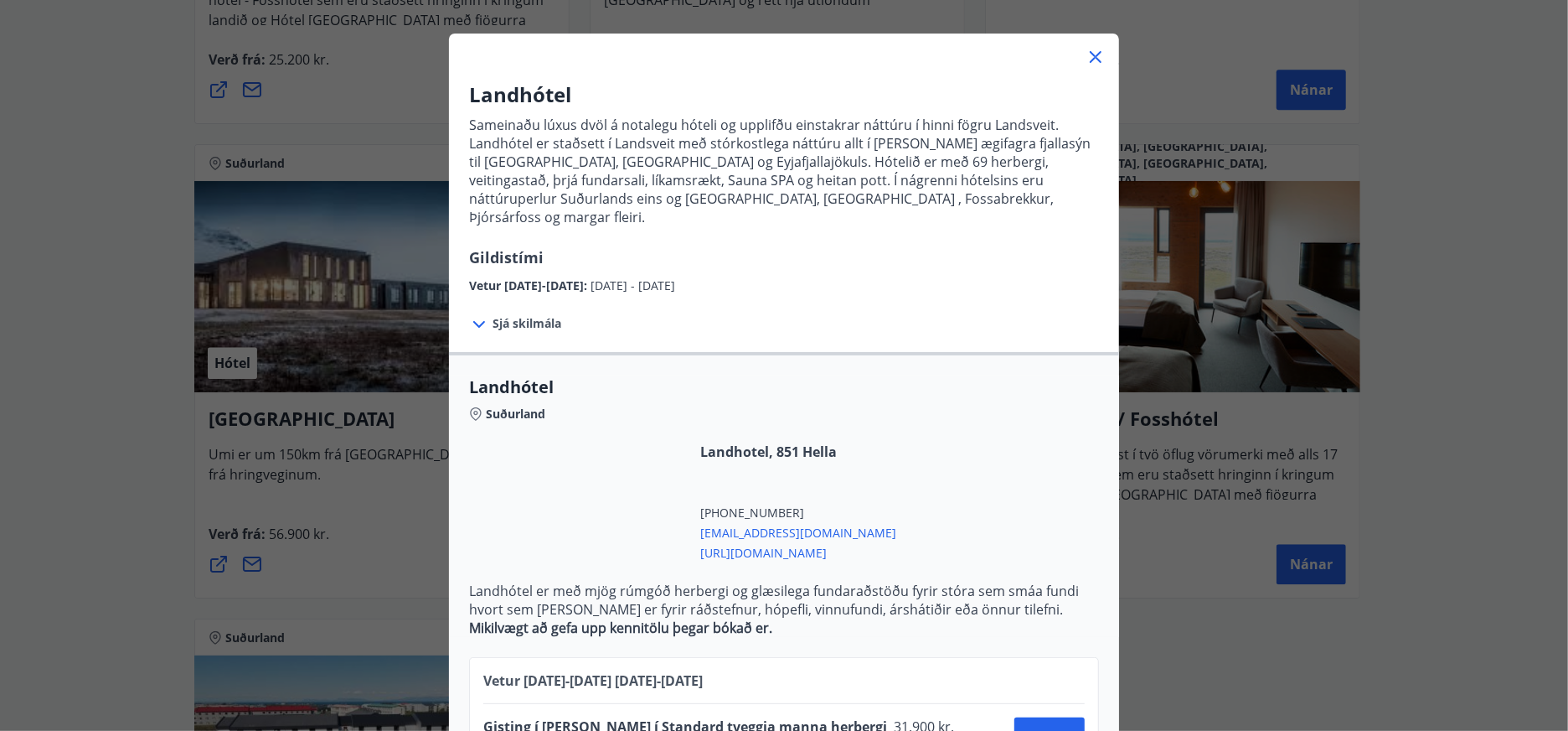
scroll to position [123, 0]
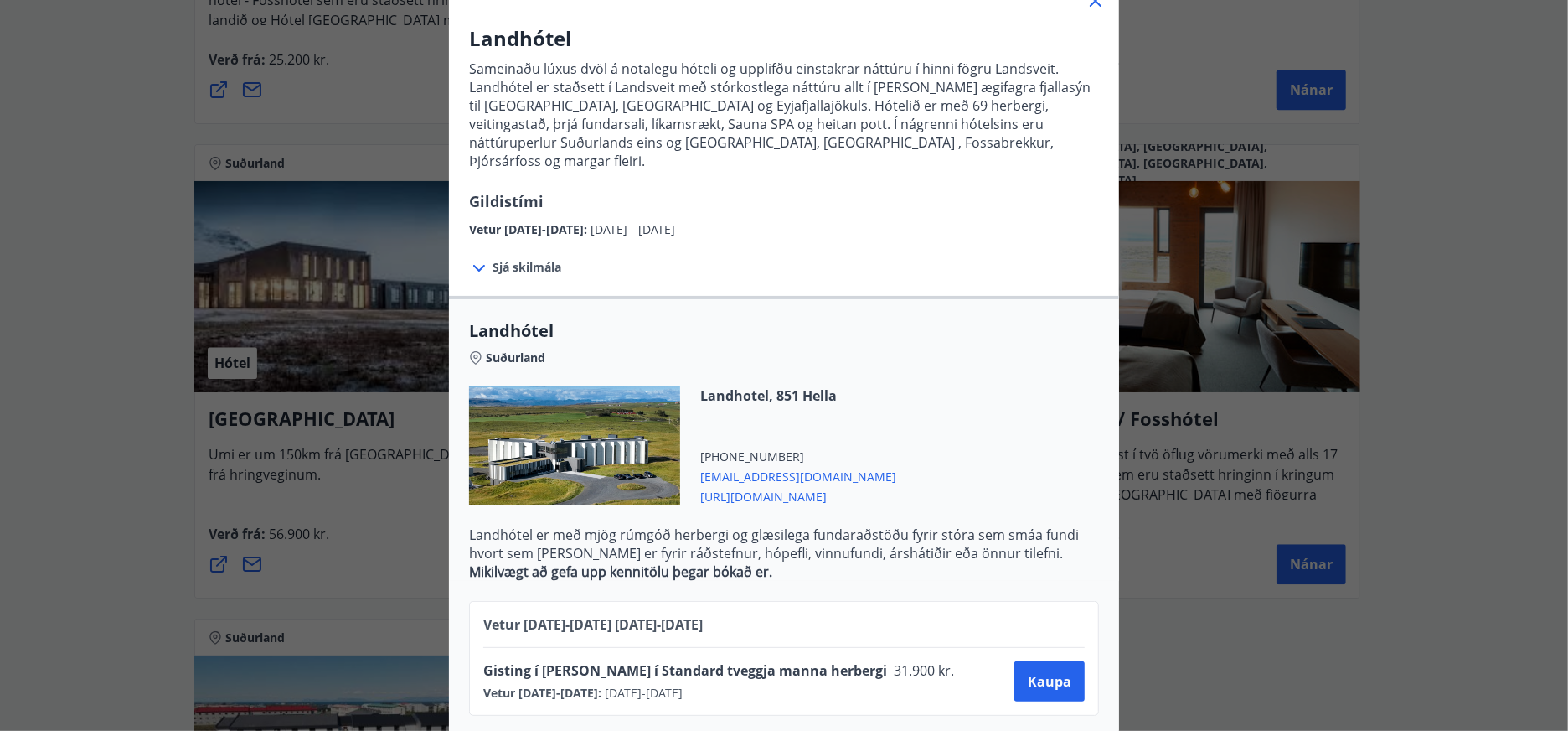
click at [1241, 633] on div "Landhótel Sameinaðu lúxus dvöl á notalegu hóteli og upplifðu einstakrar náttúru…" at bounding box center [784, 366] width 1568 height 731
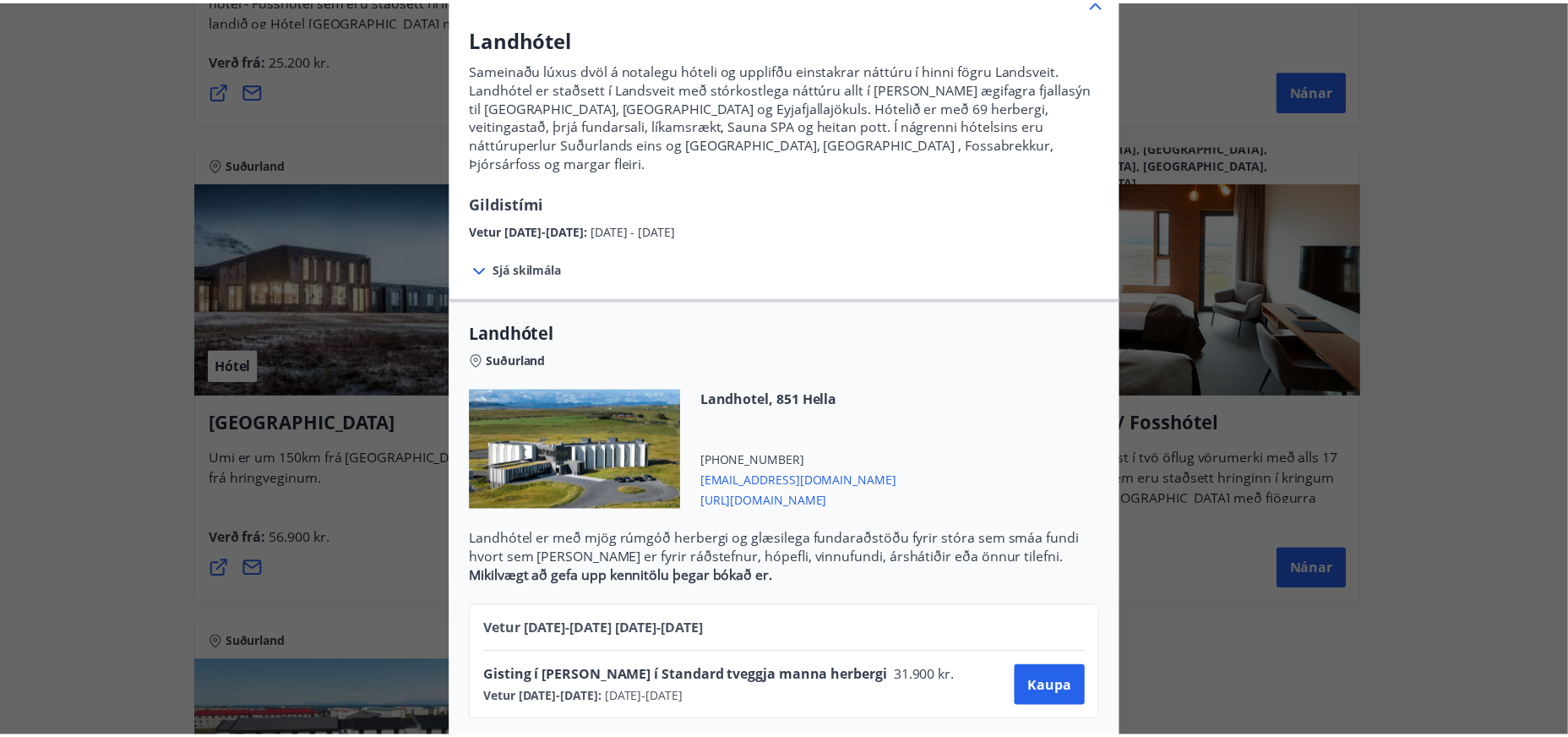
scroll to position [0, 0]
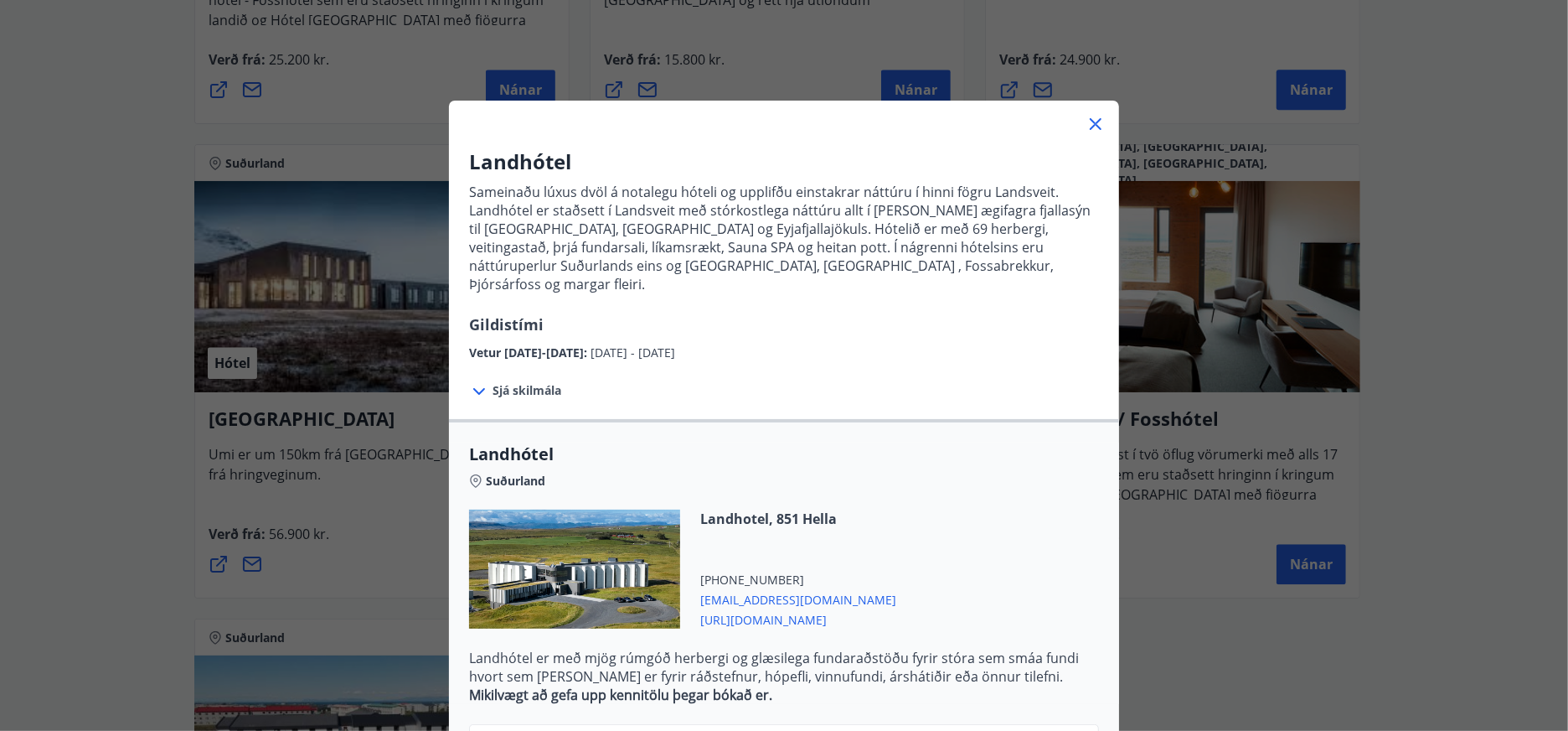
click at [1225, 666] on div "Landhótel Sameinaðu lúxus dvöl á notalegu hóteli og upplifðu einstakrar náttúru…" at bounding box center [784, 366] width 1568 height 731
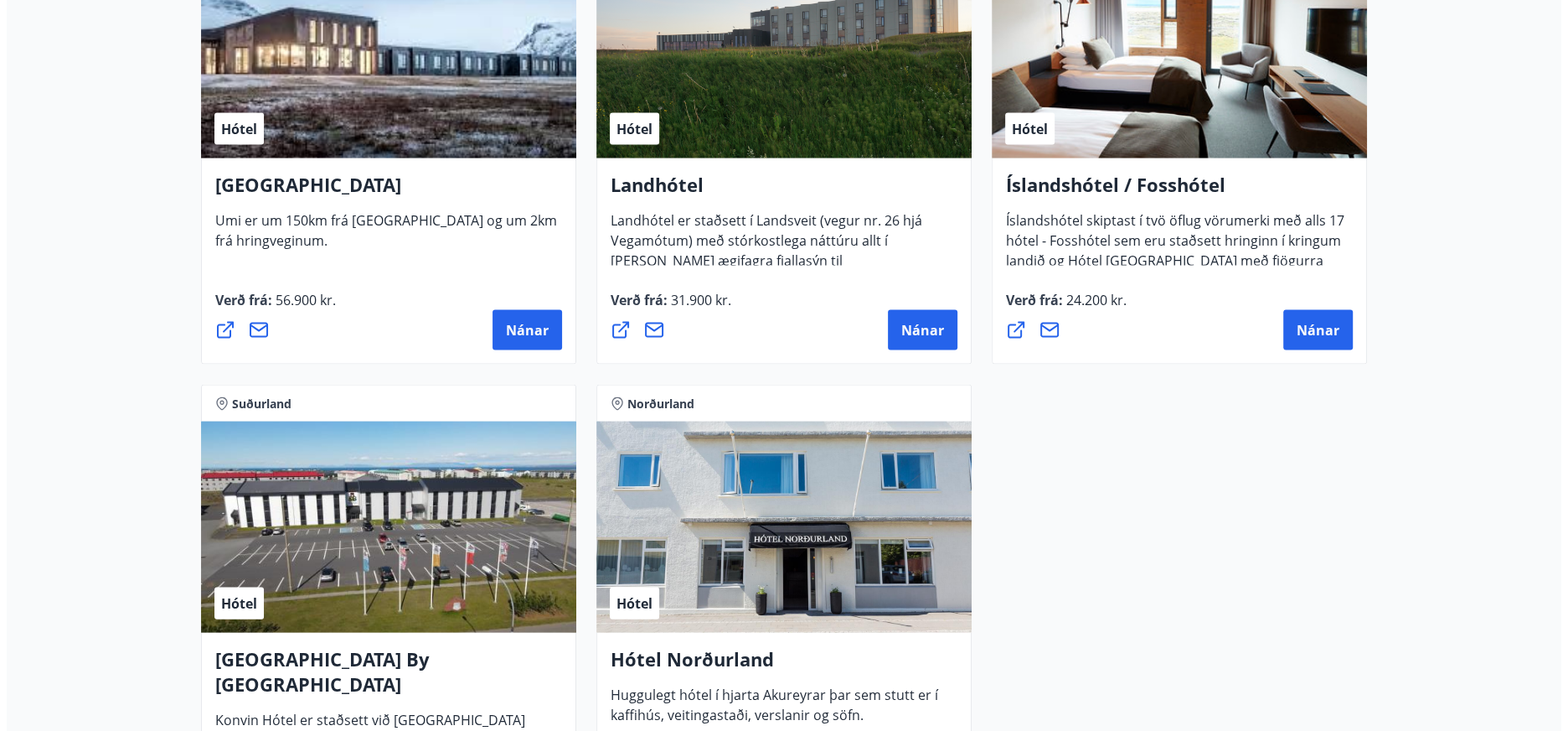
scroll to position [3165, 0]
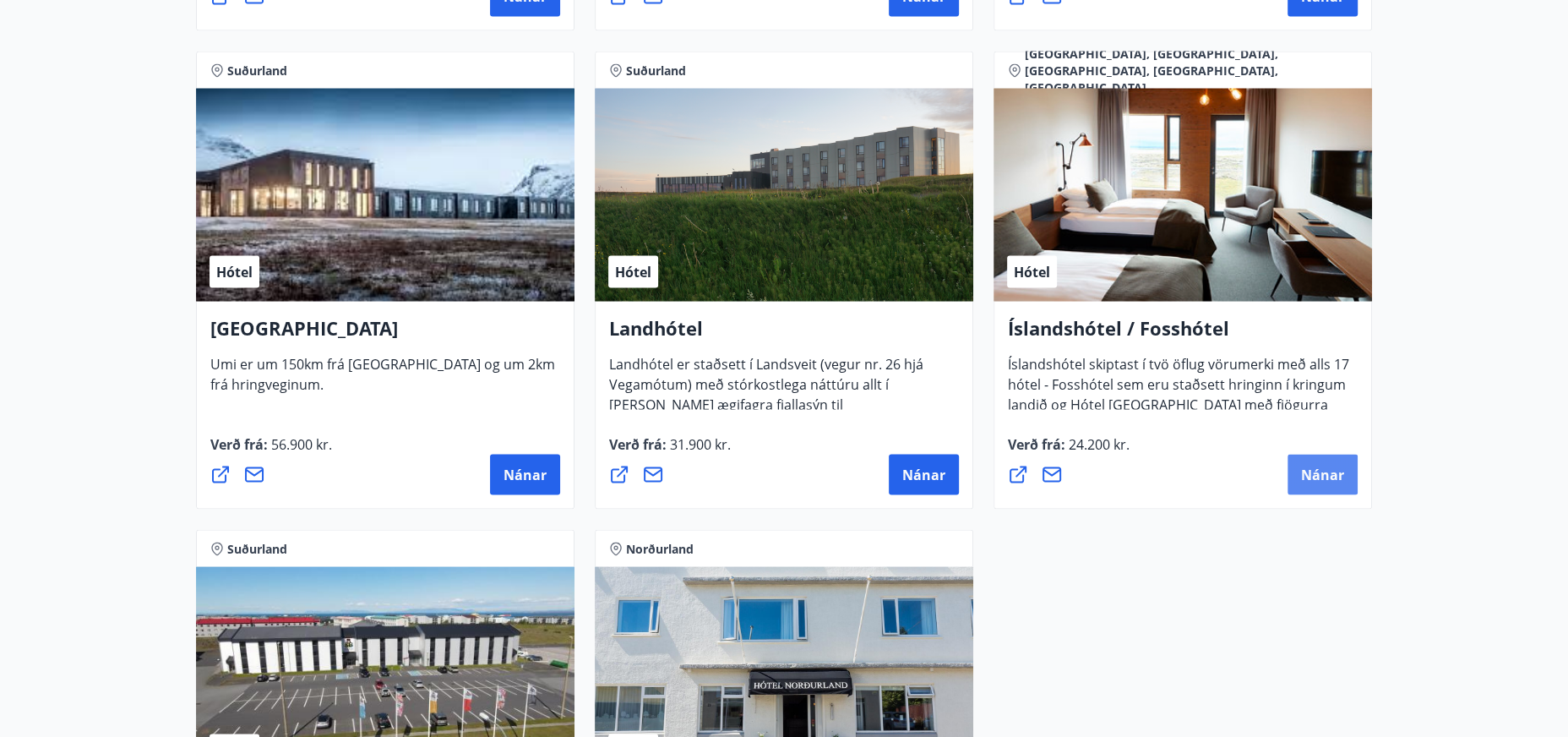
click at [1313, 471] on span "Nánar" at bounding box center [1323, 475] width 43 height 19
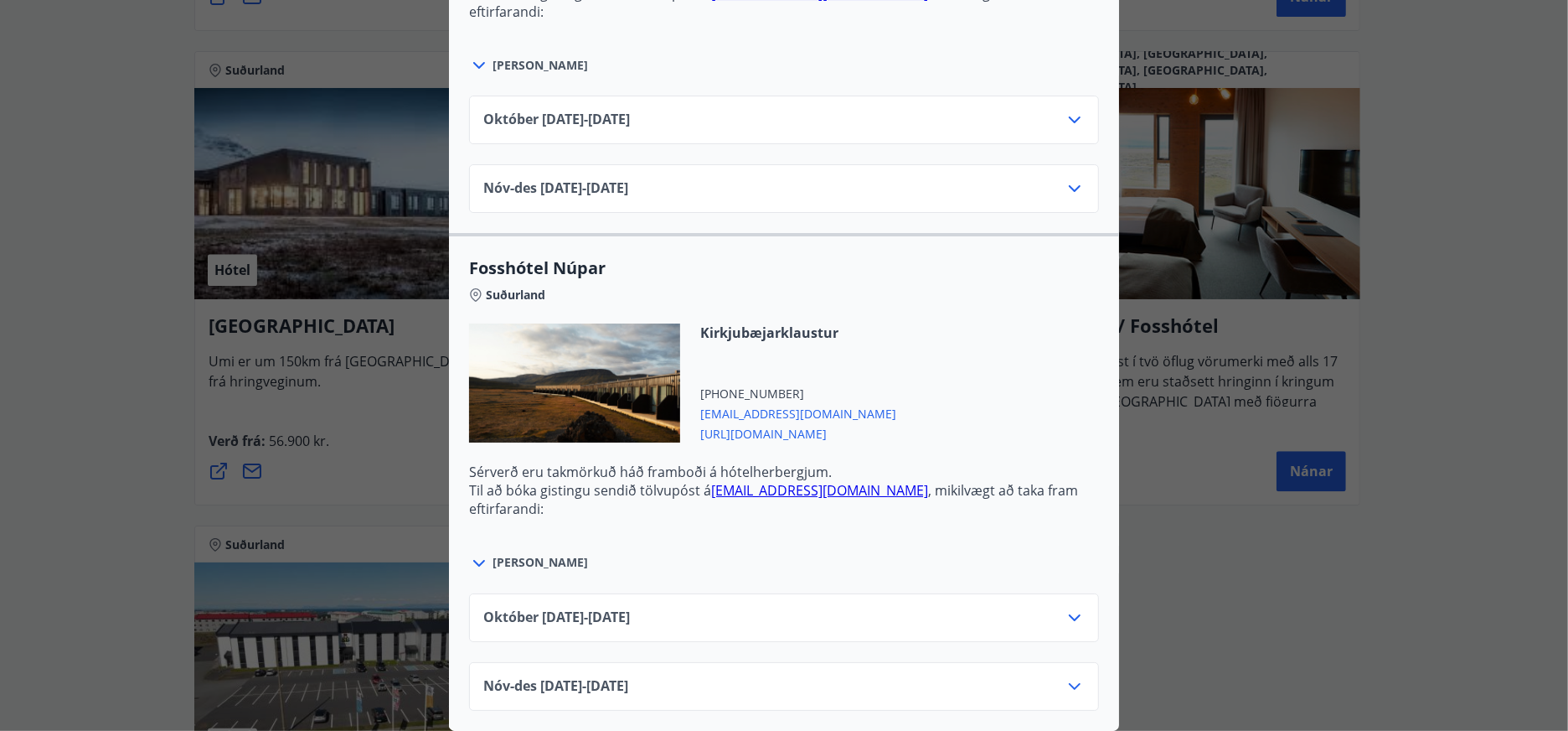
scroll to position [4671, 0]
drag, startPoint x: 1368, startPoint y: 699, endPoint x: 1365, endPoint y: 688, distance: 11.4
click at [1365, 695] on div "Íslandshótel / Fosshótel Ekki er hægt að nýta Ferðaávísun fyrir bókanir sem eru…" at bounding box center [784, 366] width 1568 height 731
click at [811, 676] on div "Nóv-[DATE]11.25 - [DATE]" at bounding box center [784, 693] width 602 height 33
click at [1074, 676] on icon at bounding box center [1075, 686] width 21 height 21
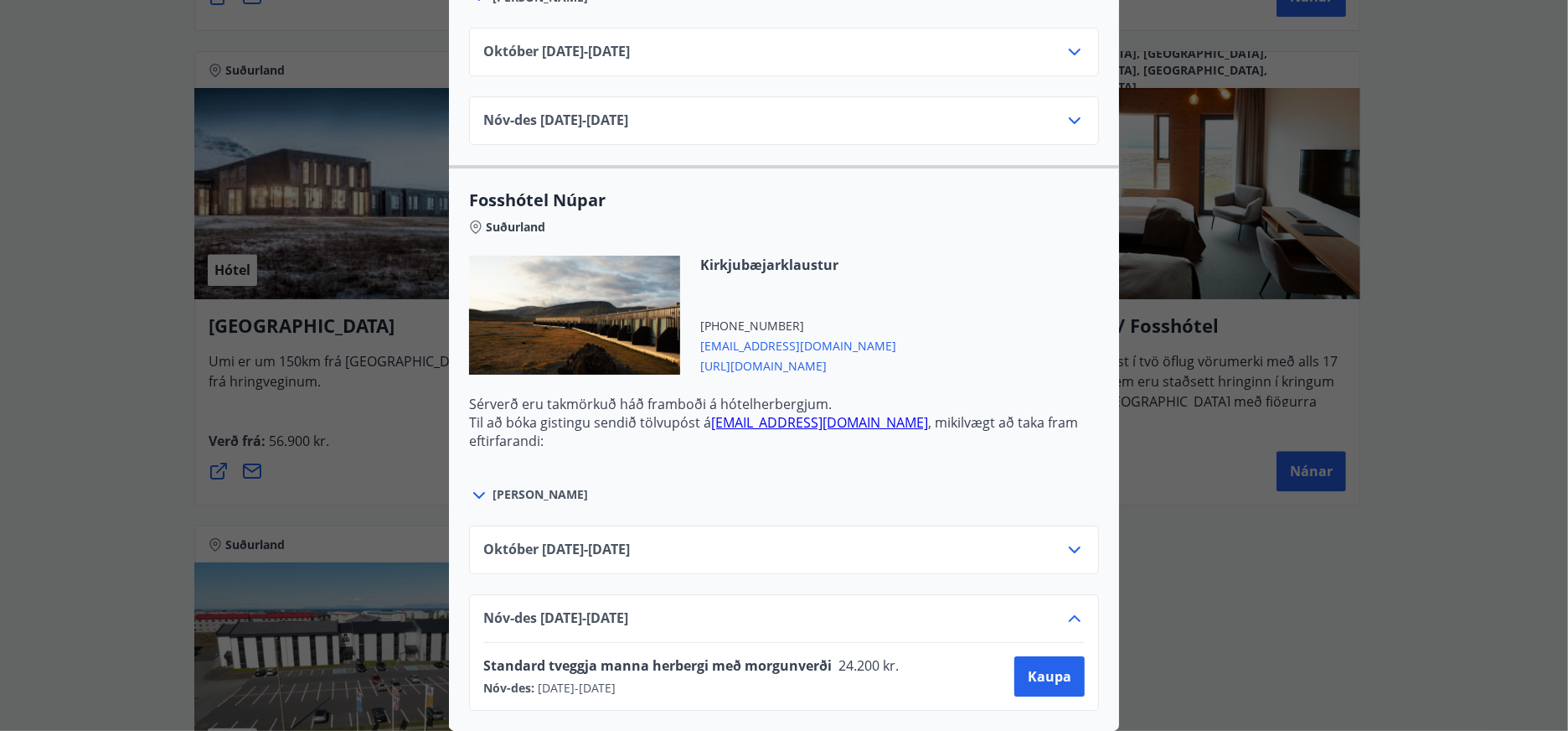
scroll to position [0, 0]
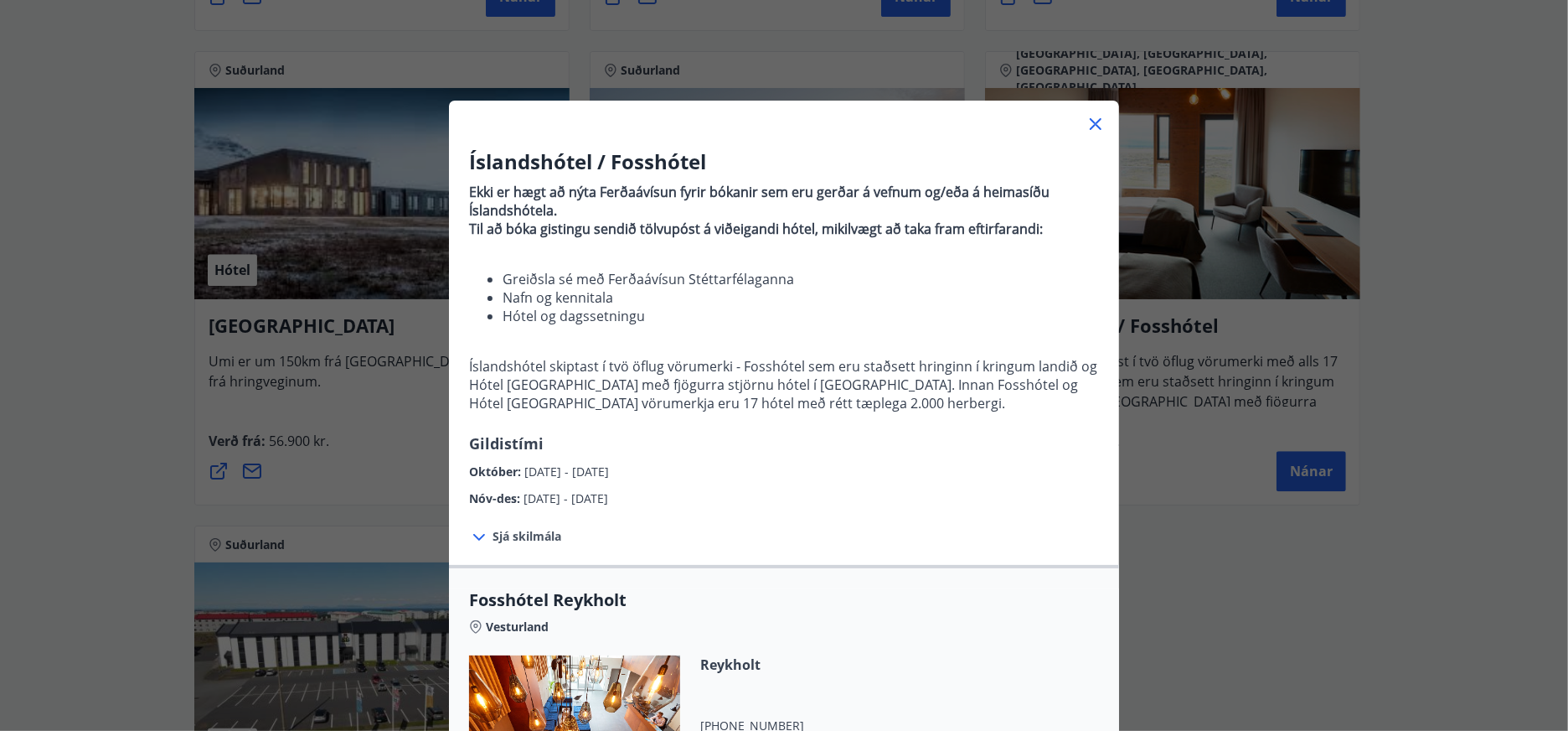
click at [1198, 615] on div "Íslandshótel / Fosshótel Ekki er hægt að nýta Ferðaávísun fyrir bókanir sem eru…" at bounding box center [784, 366] width 1568 height 731
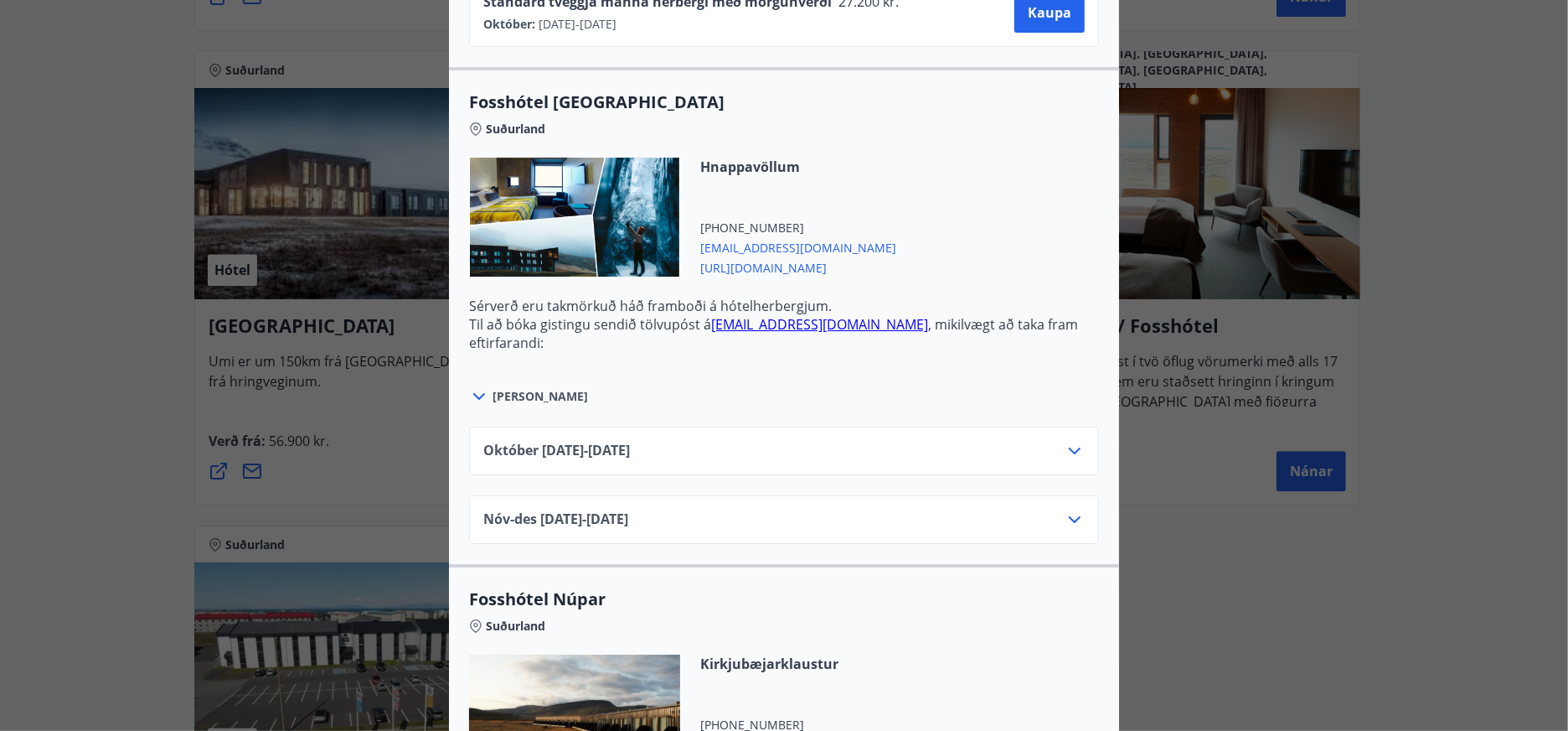
scroll to position [4366, 0]
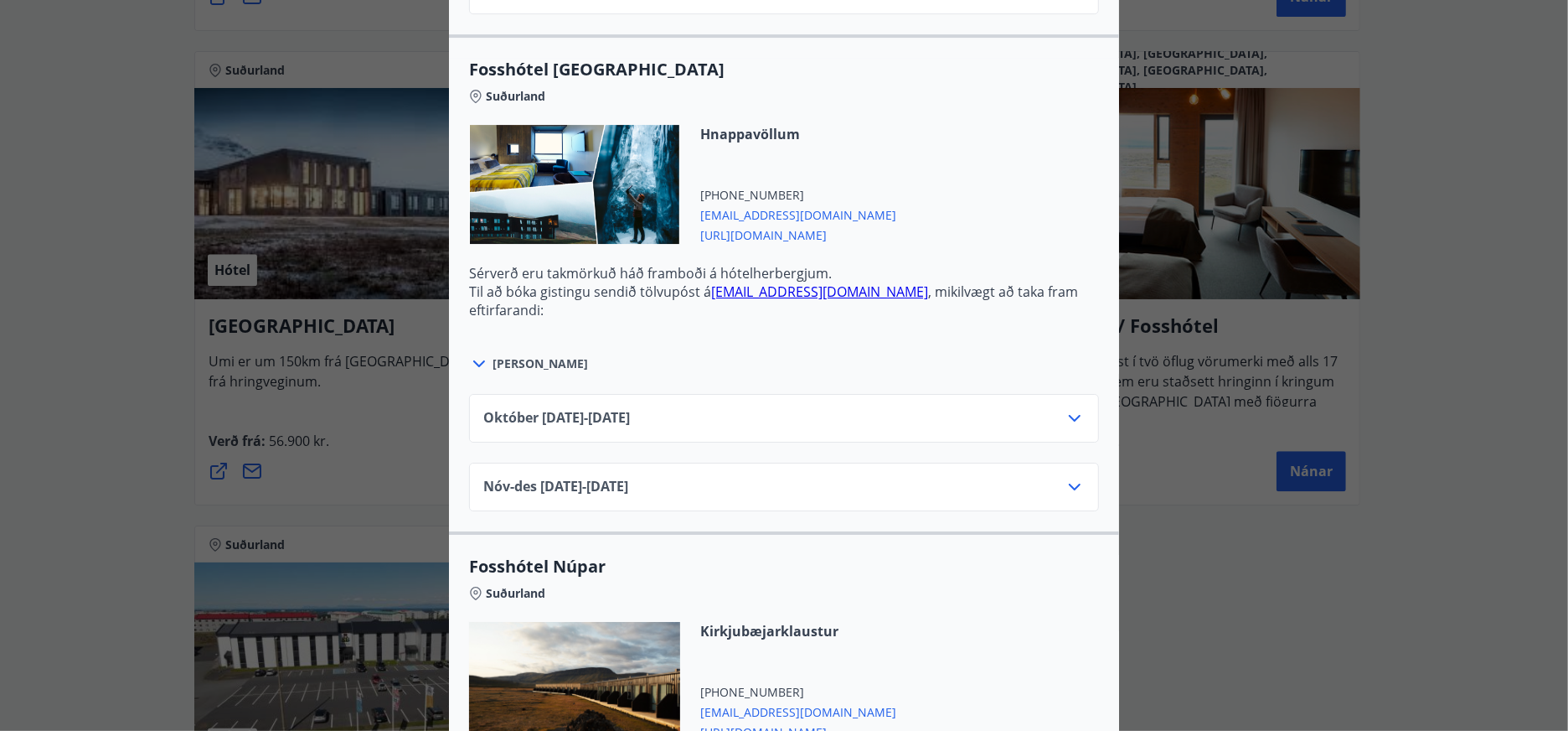
click at [1080, 484] on div "Nóv-[DATE]11.25 - [DATE]" at bounding box center [784, 487] width 630 height 49
click at [1073, 486] on icon at bounding box center [1075, 487] width 21 height 21
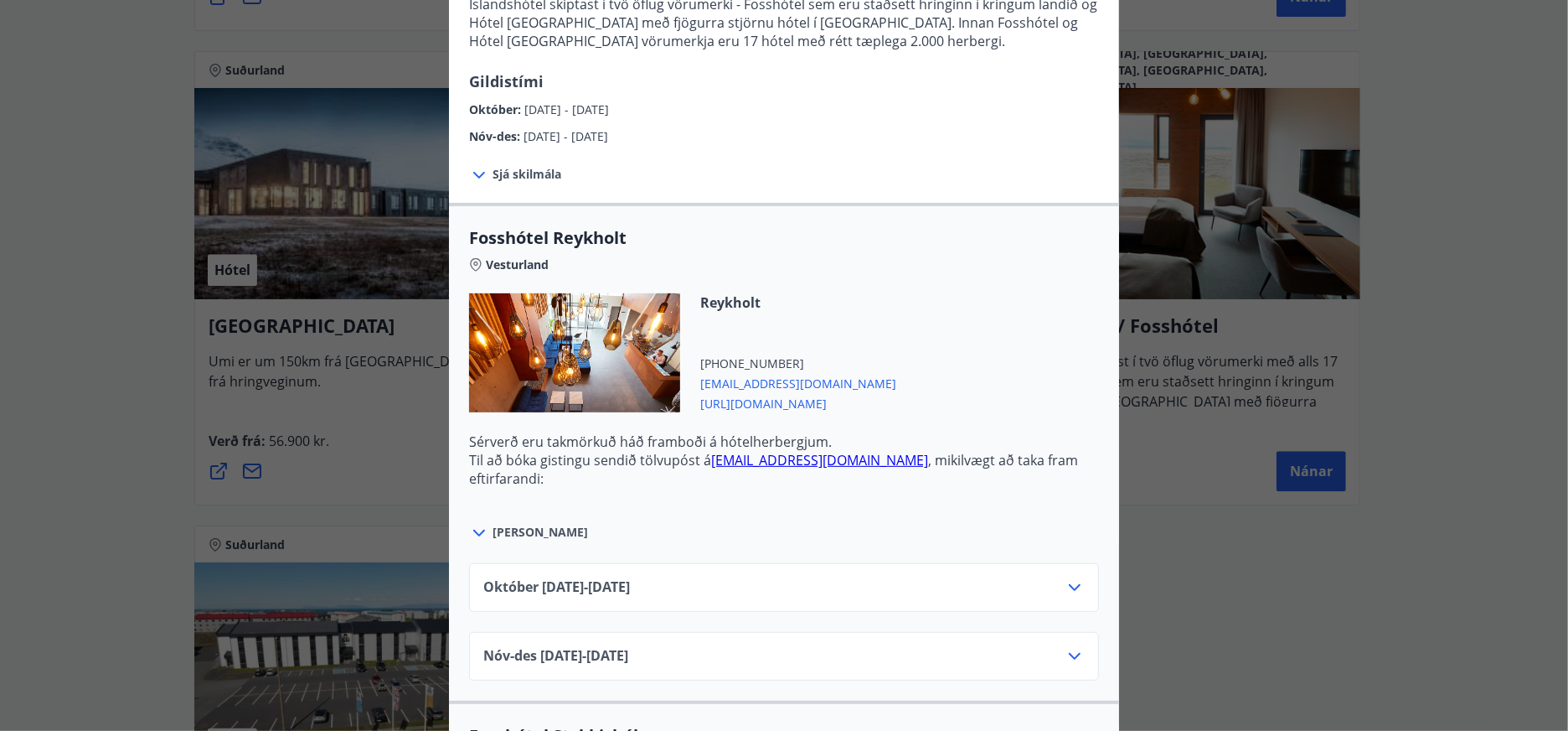
scroll to position [548, 0]
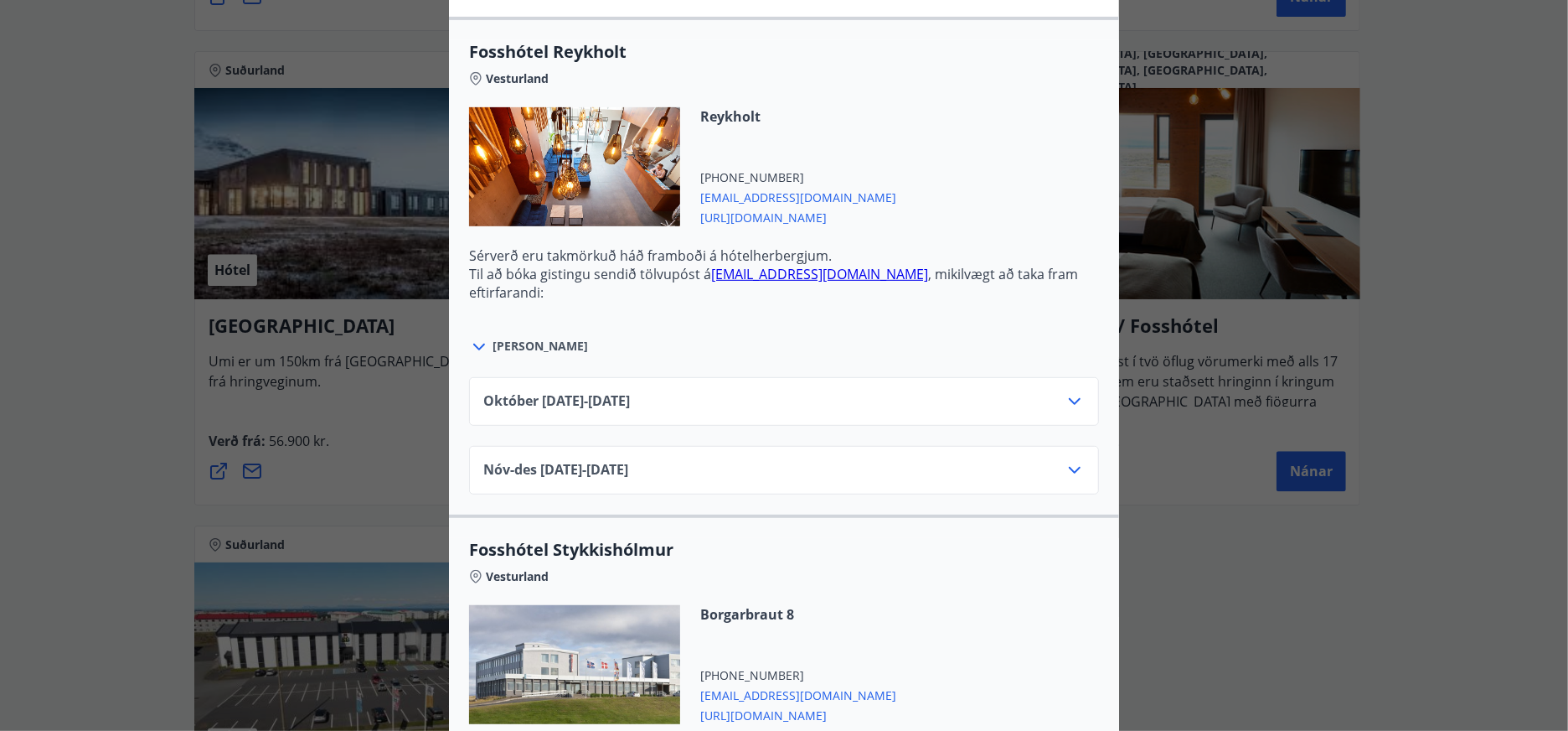
click at [959, 466] on div "Nóv-[DATE]11.25 - [DATE]" at bounding box center [784, 477] width 602 height 33
click at [1068, 466] on icon at bounding box center [1075, 470] width 21 height 21
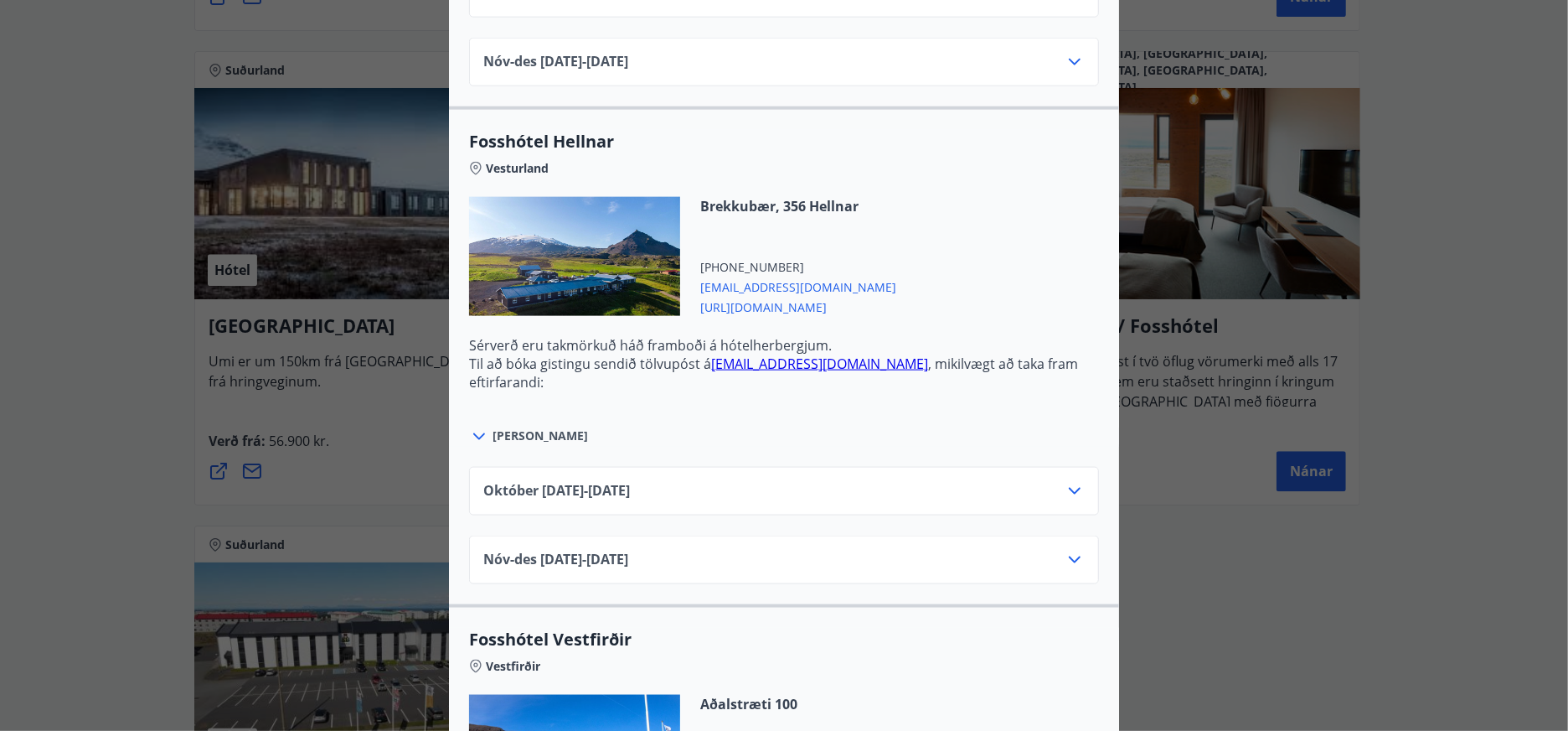
scroll to position [1666, 0]
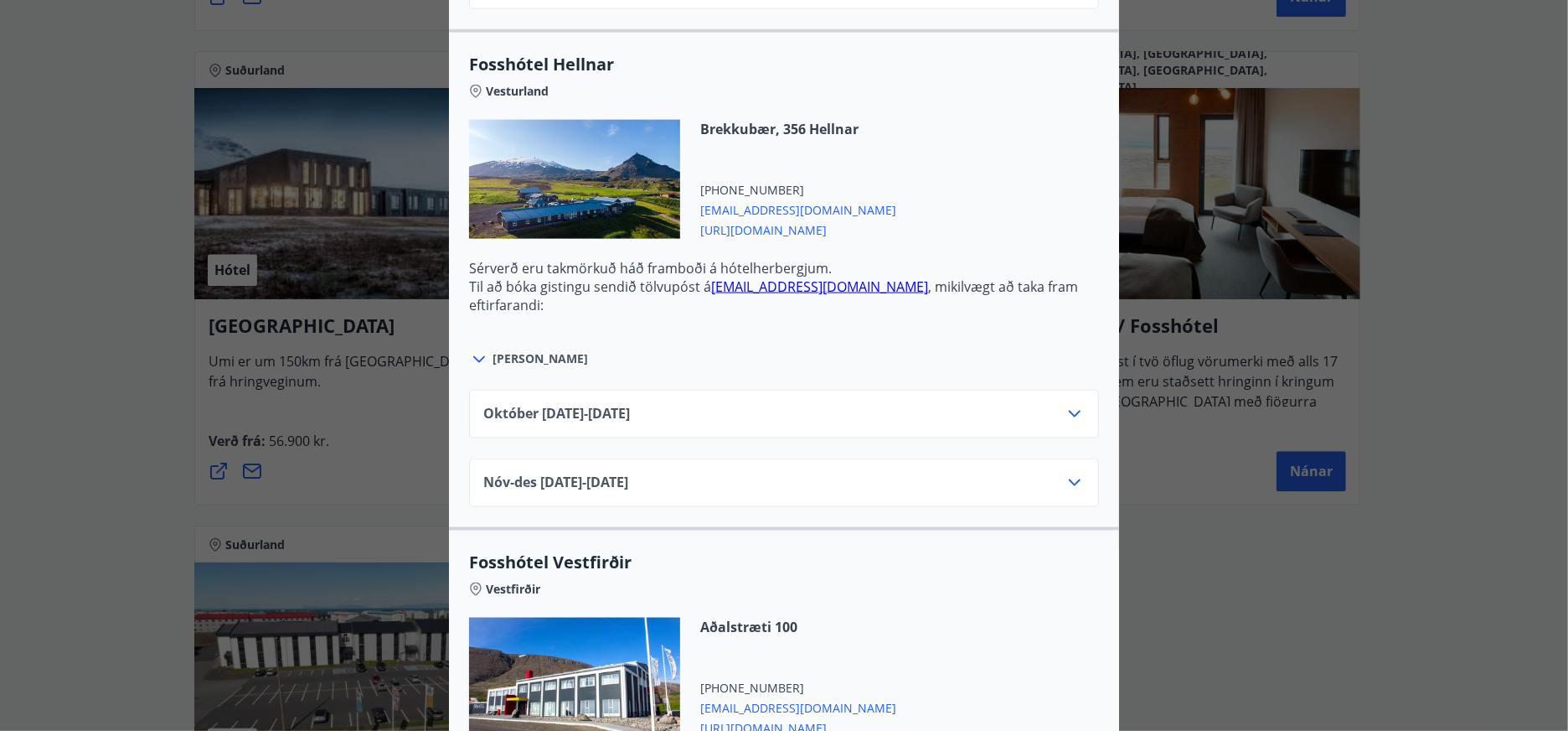
click at [832, 474] on div "Nóv-[DATE]11.25 - [DATE]" at bounding box center [784, 490] width 602 height 33
click at [1068, 473] on icon at bounding box center [1075, 483] width 21 height 21
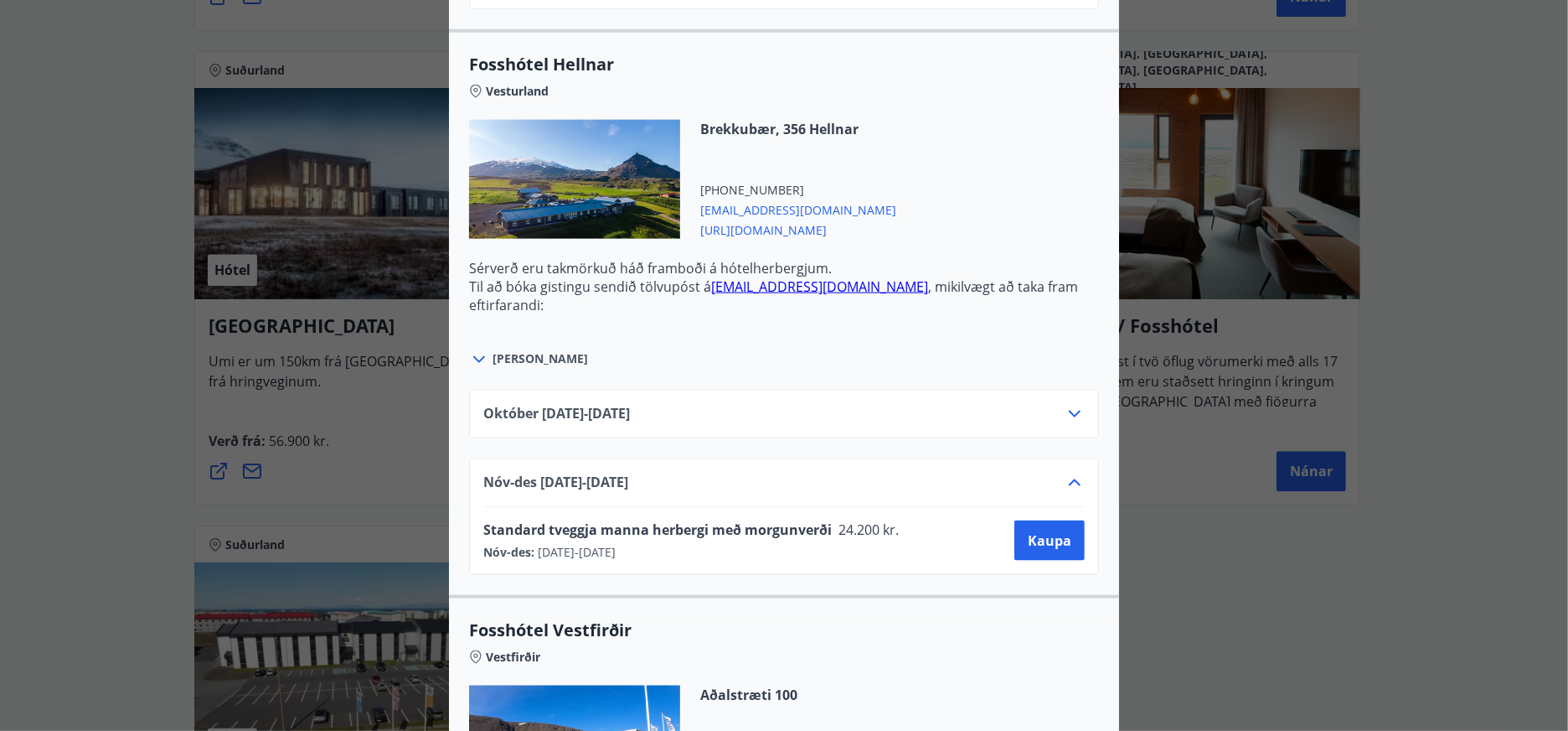
click at [1401, 581] on div "Íslandshótel / Fosshótel Ekki er hægt að nýta Ferðaávísun fyrir bókanir sem eru…" at bounding box center [784, 366] width 1568 height 731
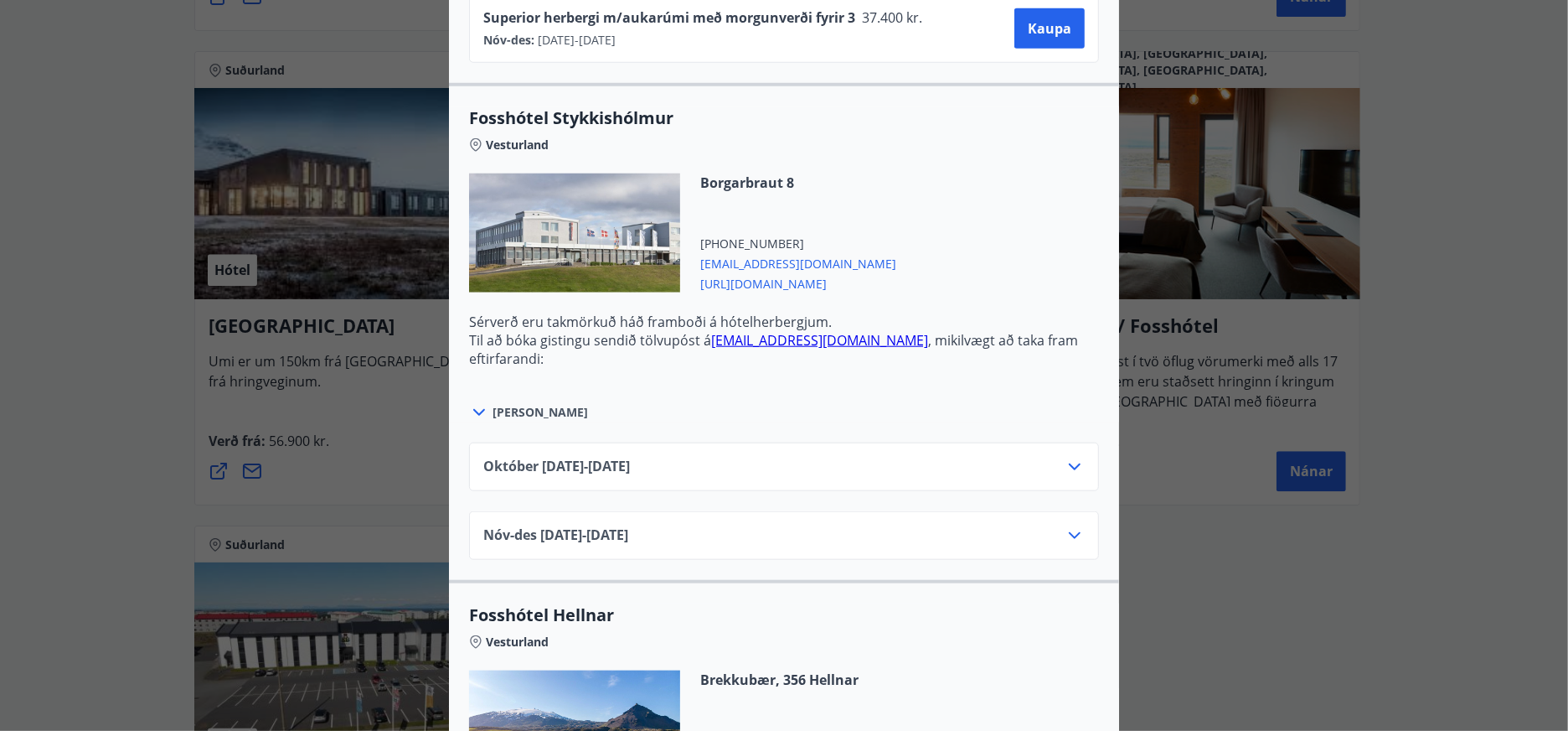
scroll to position [1117, 0]
click at [1074, 533] on icon at bounding box center [1075, 534] width 21 height 21
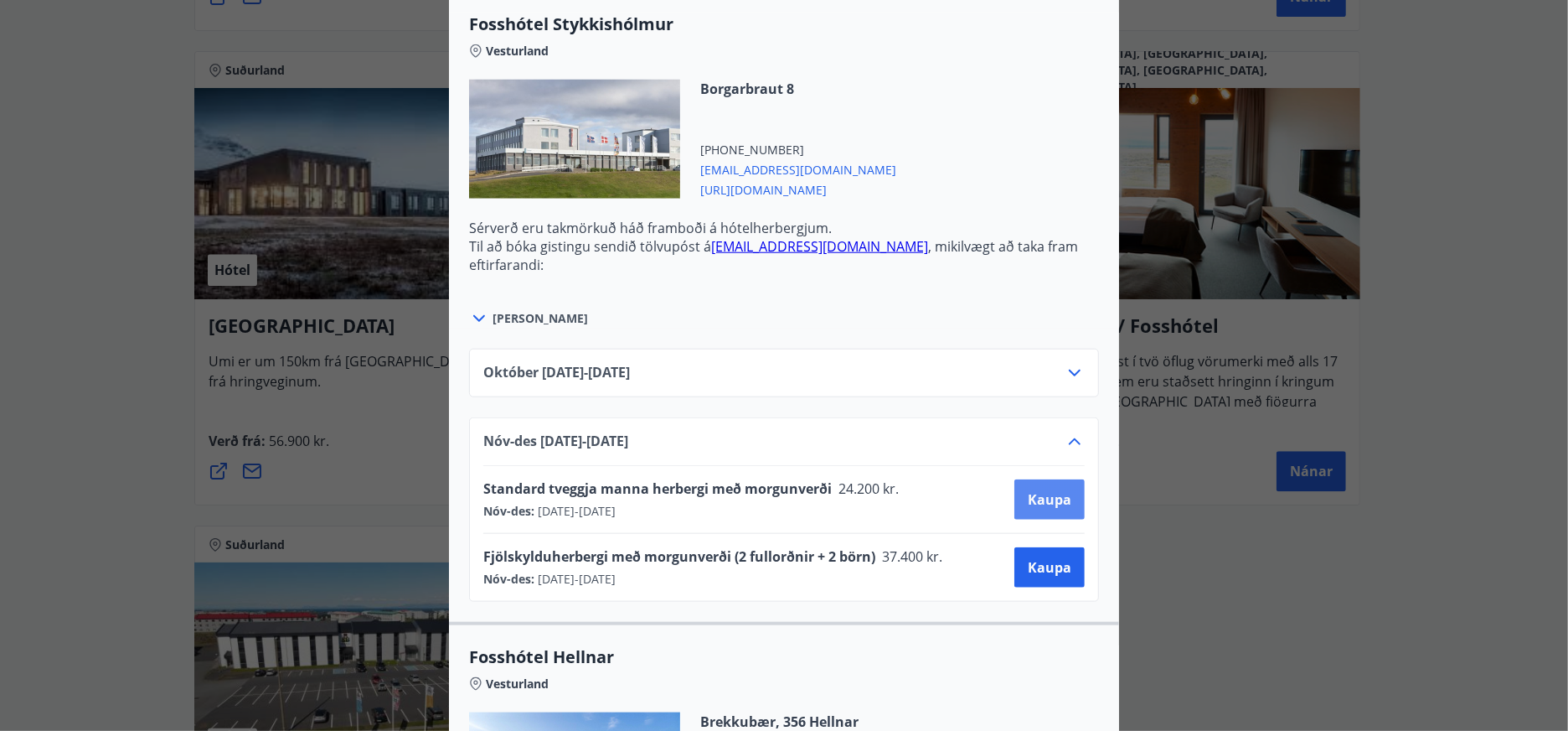
scroll to position [1210, 0]
click at [1069, 442] on icon at bounding box center [1075, 441] width 12 height 7
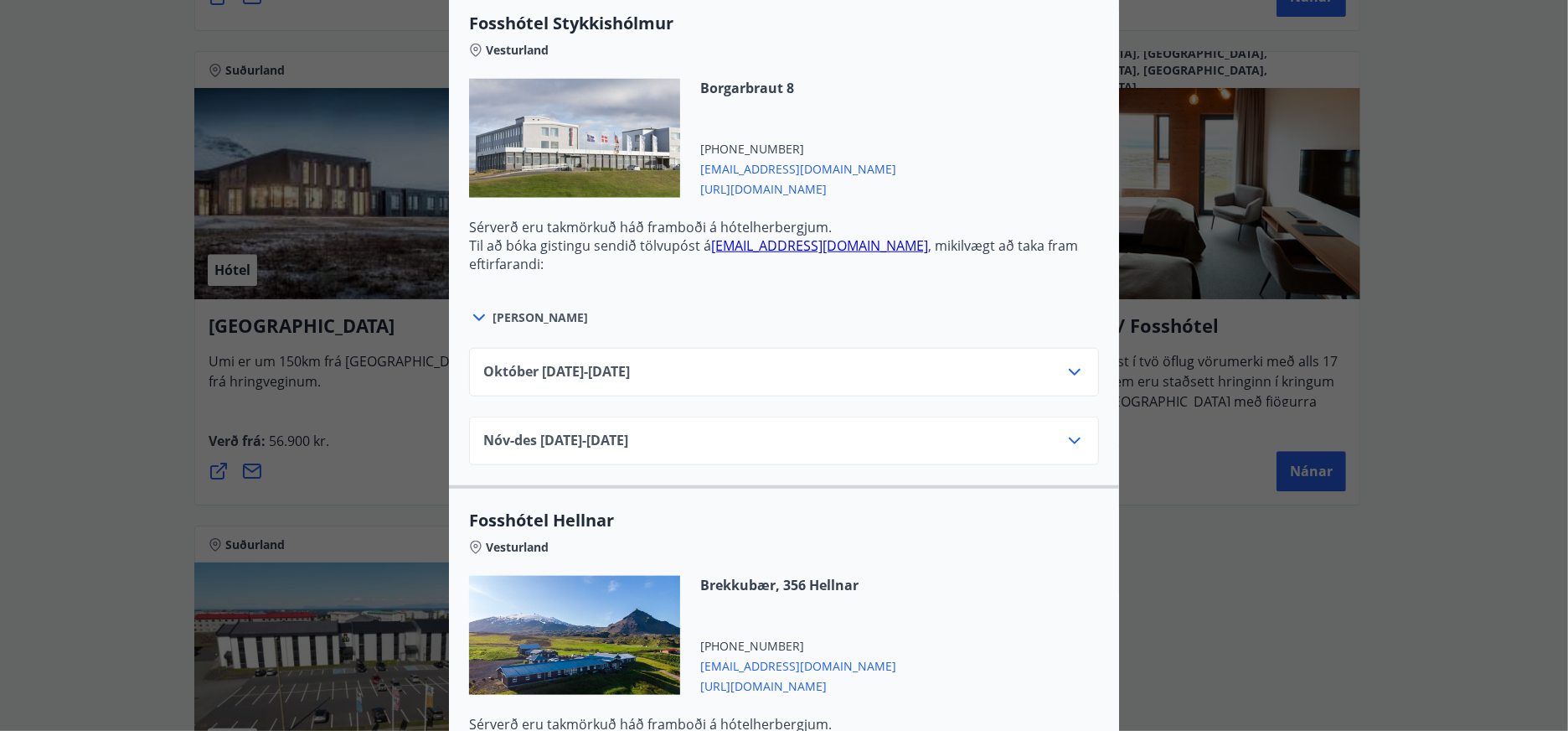
click at [1417, 279] on div "Íslandshótel / Fosshótel Ekki er hægt að nýta Ferðaávísun fyrir bókanir sem eru…" at bounding box center [784, 366] width 1568 height 731
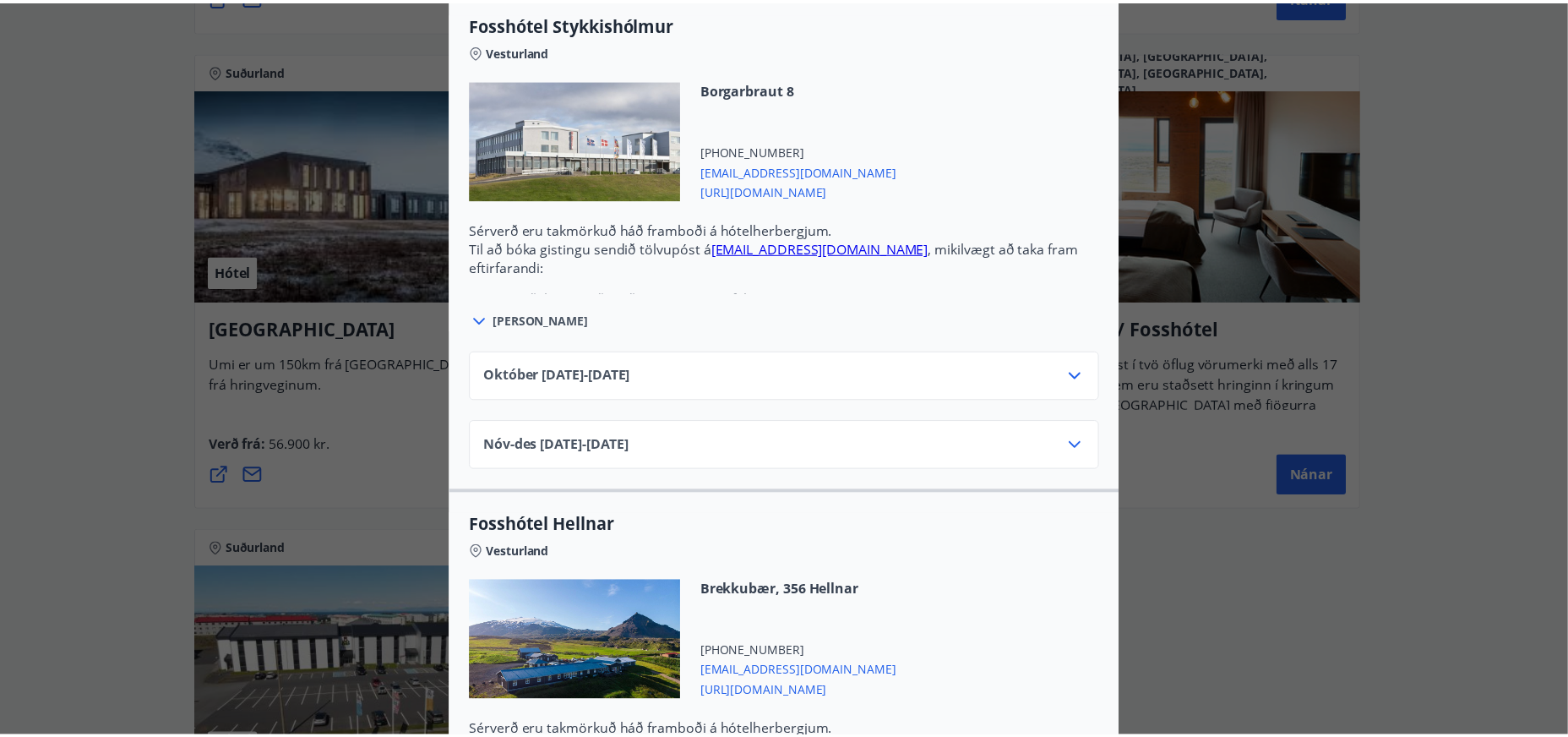
scroll to position [0, 0]
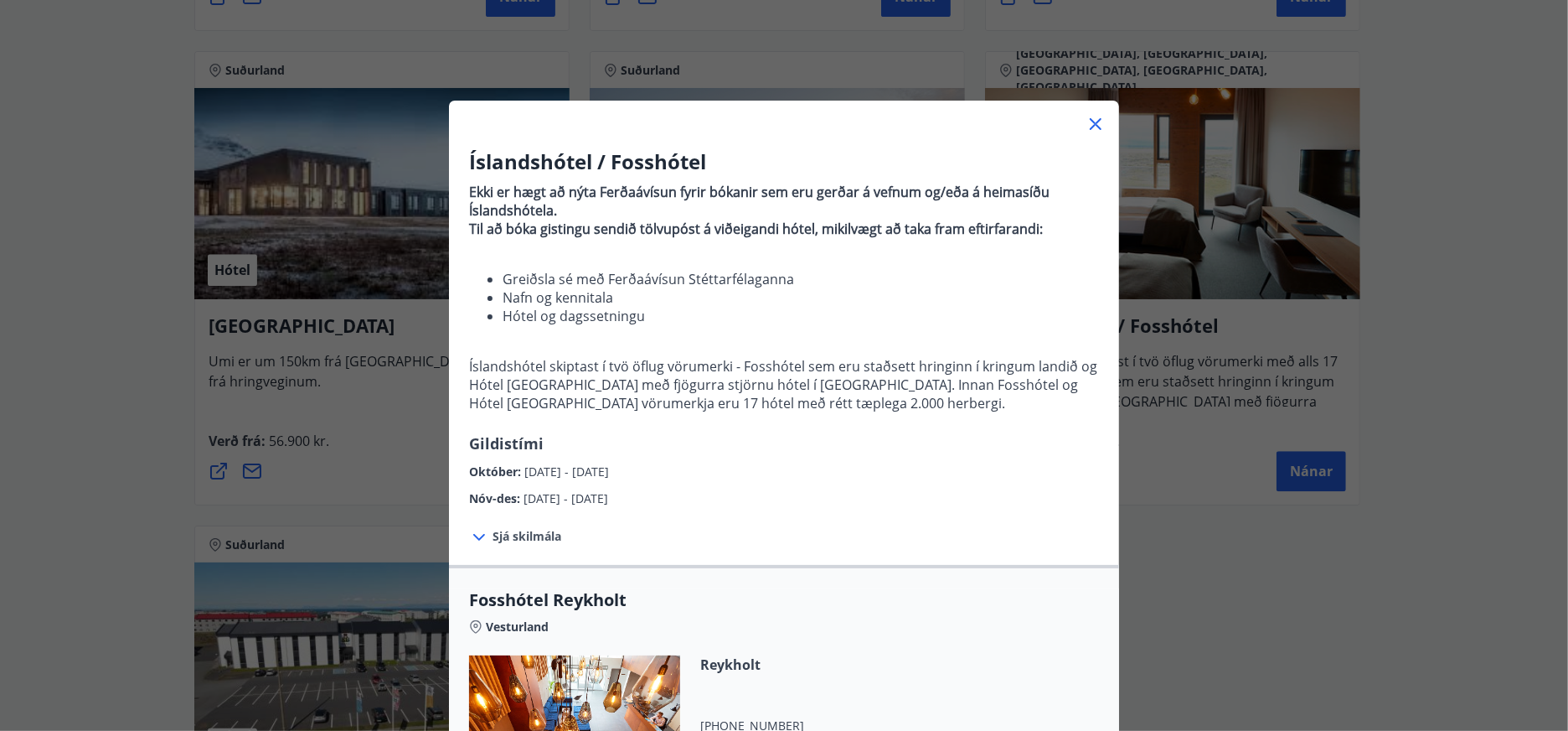
click at [1426, 284] on div "Íslandshótel / Fosshótel Ekki er hægt að nýta Ferðaávísun fyrir bókanir sem eru…" at bounding box center [784, 366] width 1568 height 731
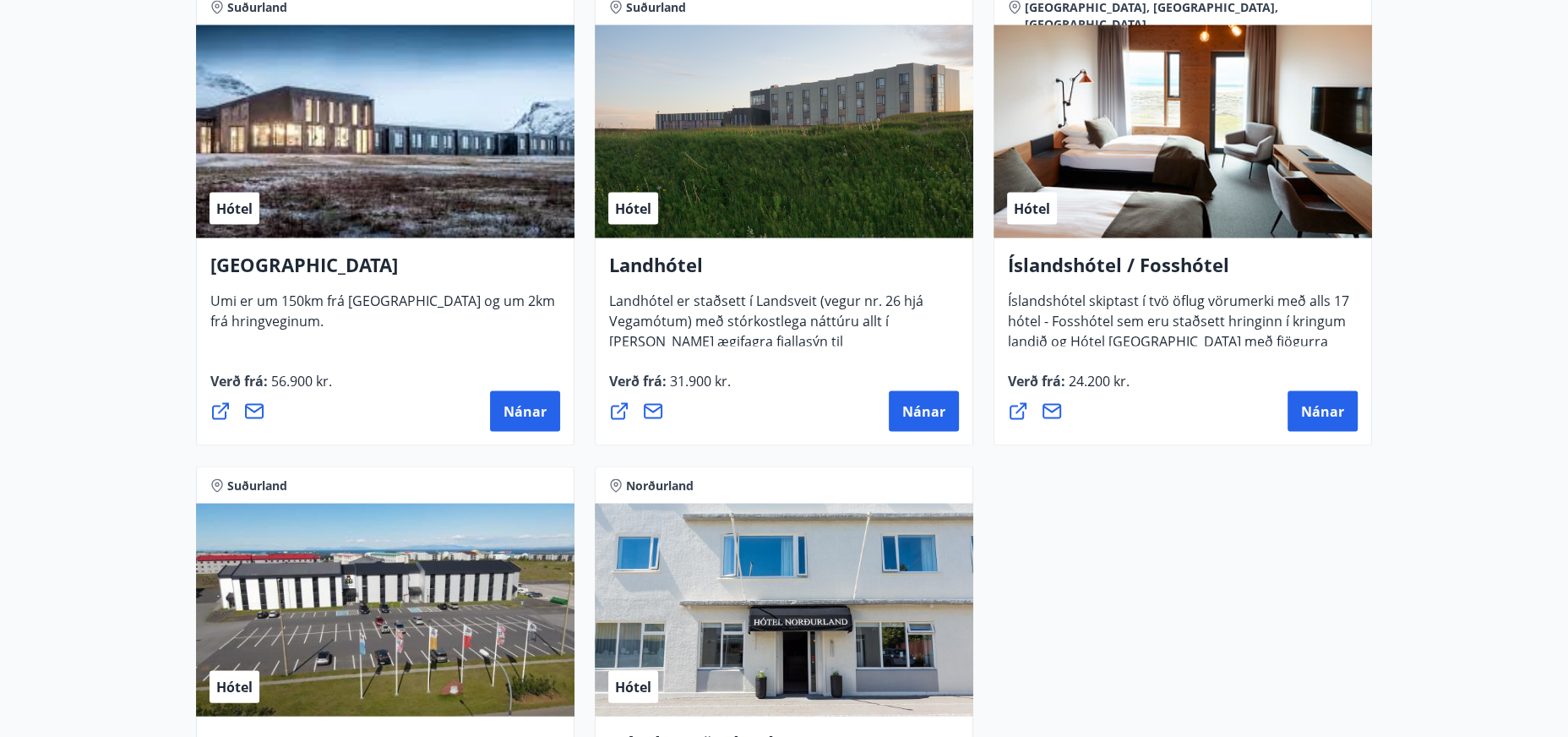
scroll to position [3191, 0]
